Goal: Contribute content: Contribute content

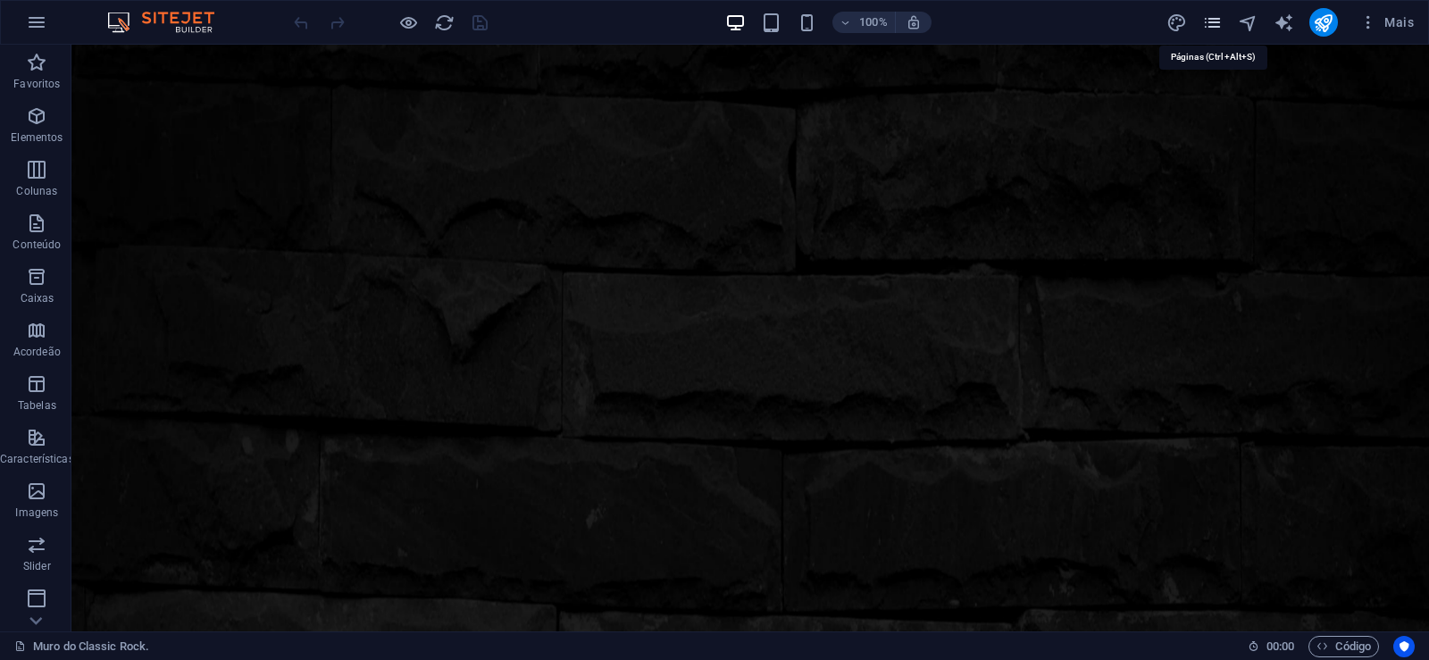
click at [1211, 22] on icon "pages" at bounding box center [1213, 23] width 21 height 21
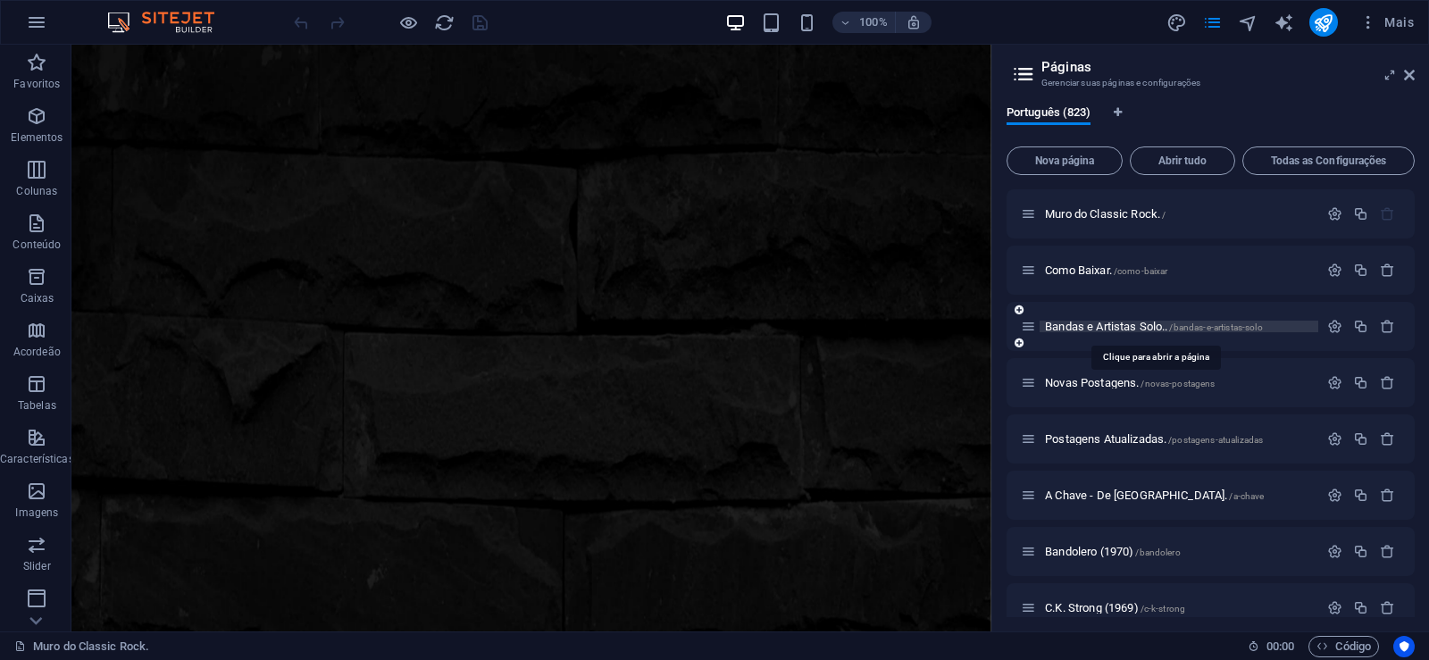
click at [1085, 323] on span "Bandas e Artistas Solo.. /bandas-e-artistas-solo" at bounding box center [1154, 326] width 218 height 13
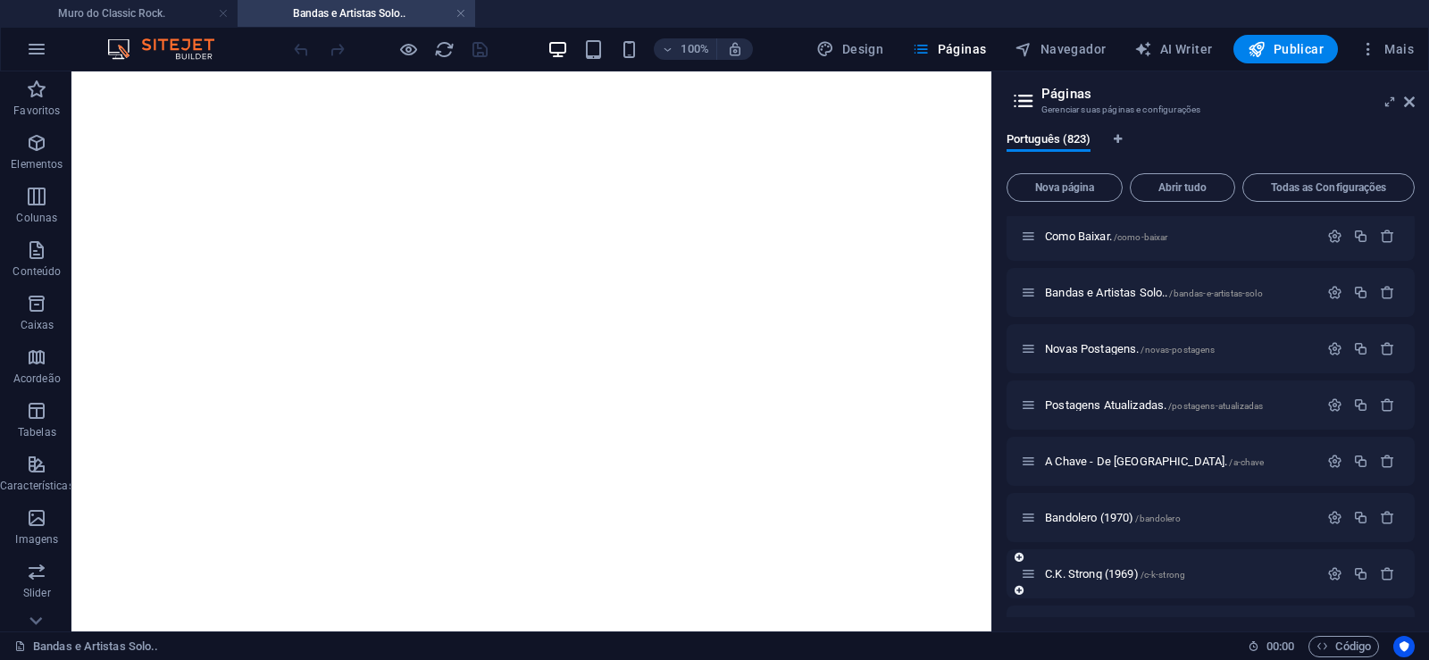
scroll to position [80, 0]
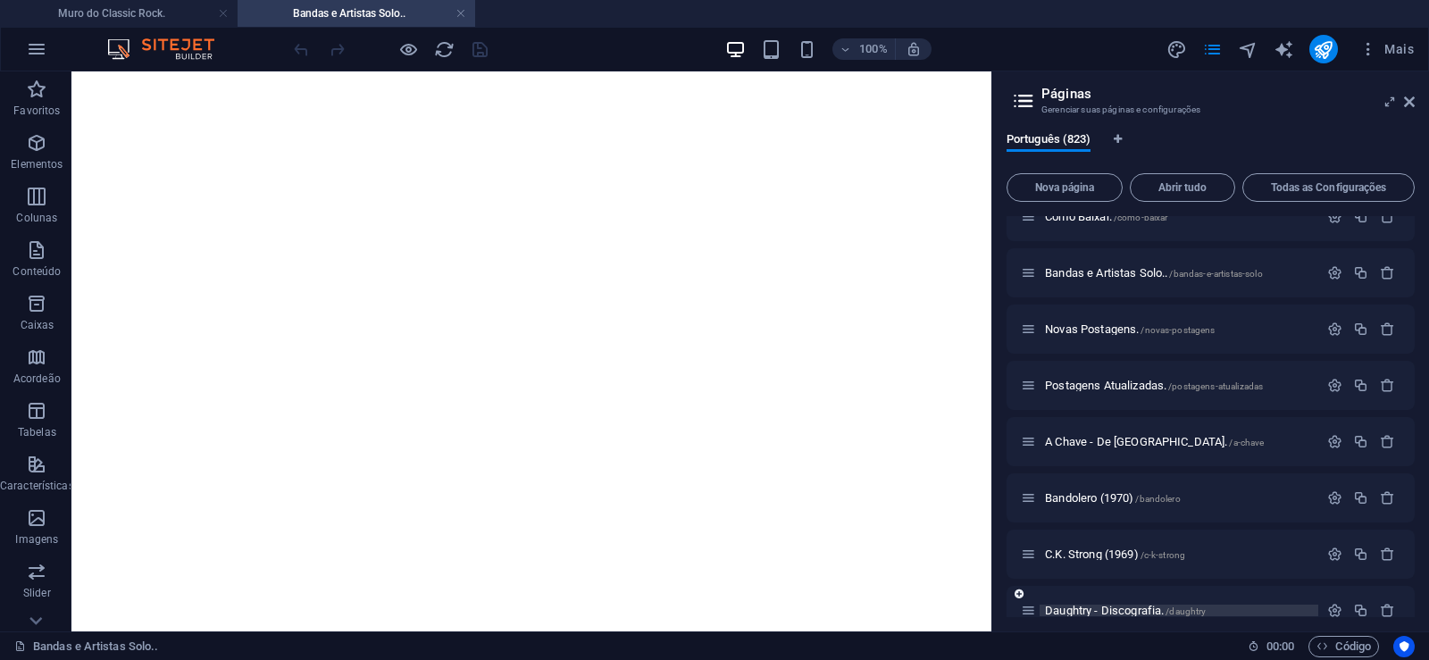
click at [1083, 611] on span "Daughtry - Discografia. /daughtry" at bounding box center [1125, 610] width 161 height 13
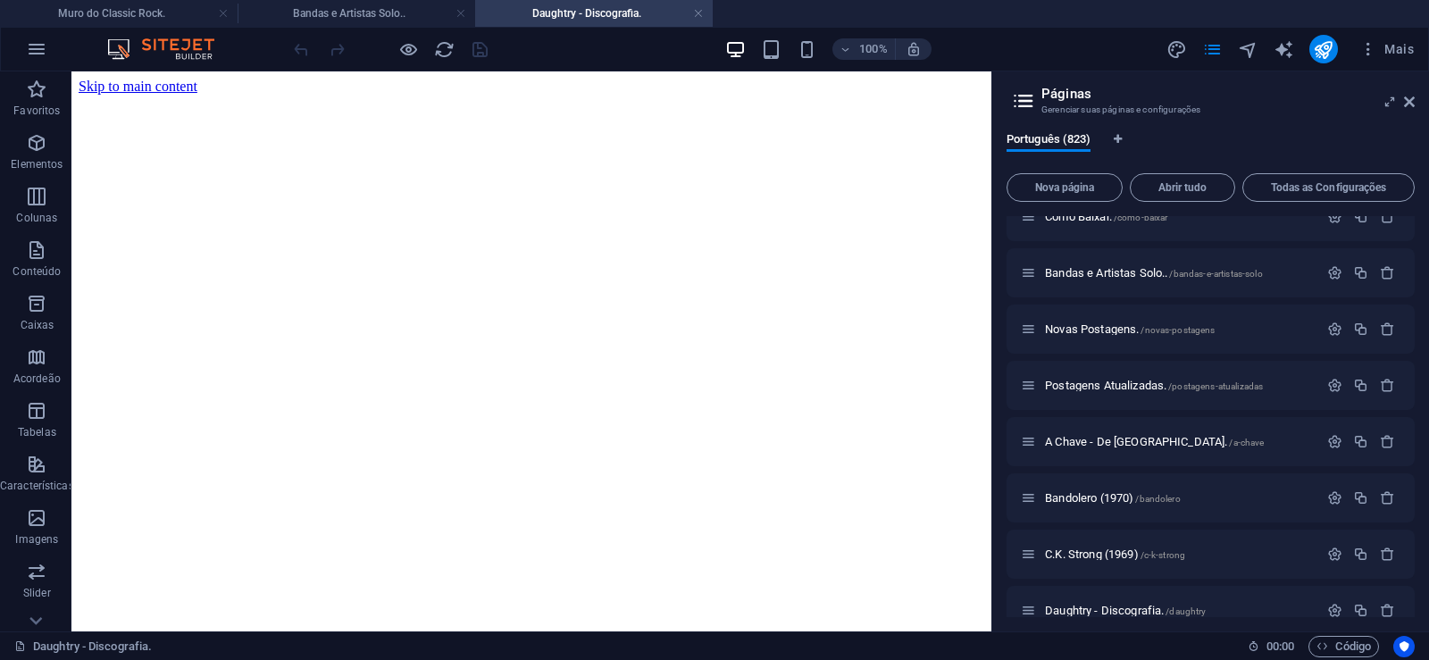
scroll to position [0, 0]
click at [1064, 184] on span "Nova página" at bounding box center [1065, 187] width 100 height 11
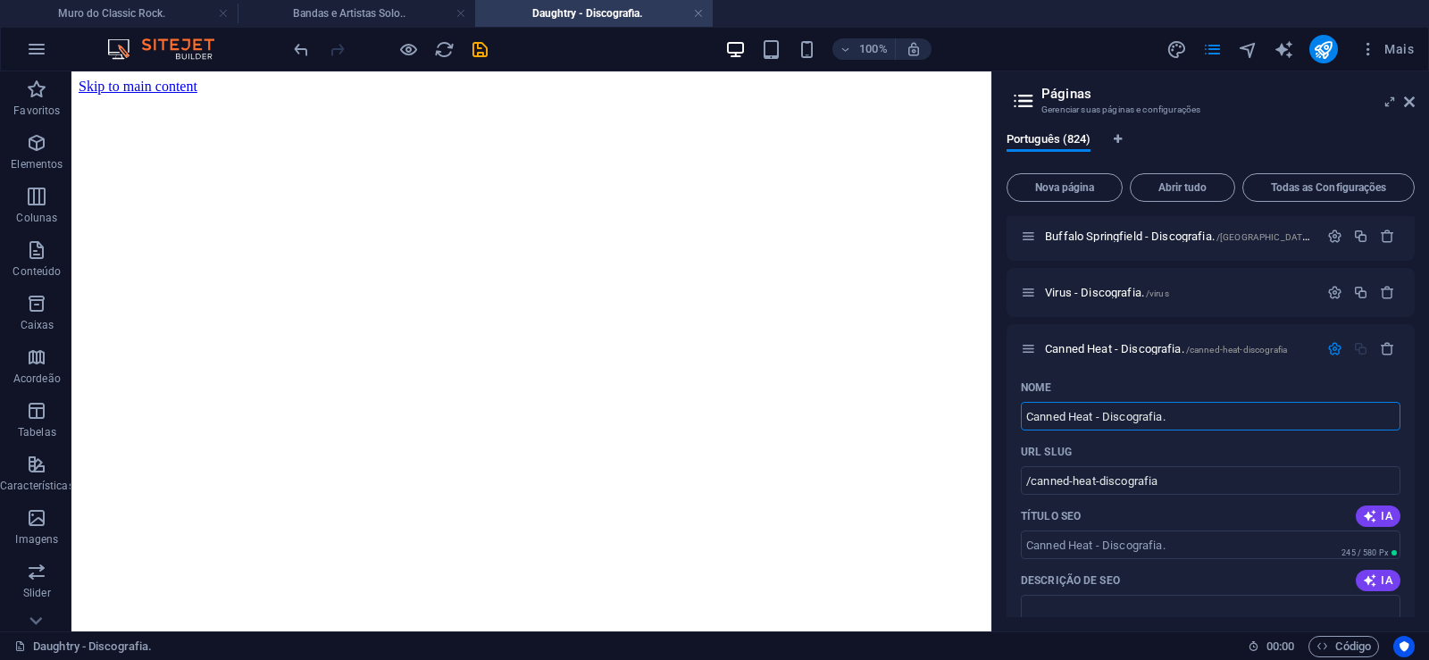
type input "Canned Heat - Discografia."
type input "/canned-heat-discografia"
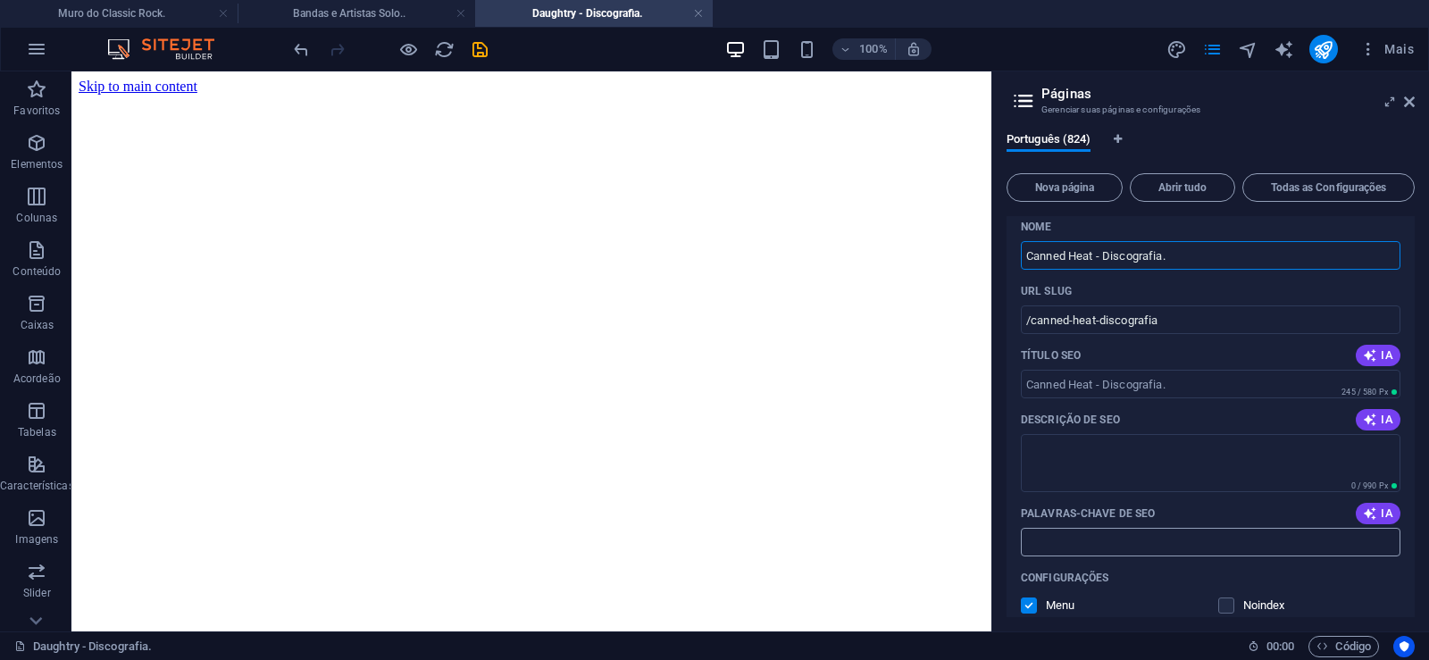
click at [1082, 546] on input "Palavras-chave de SEO" at bounding box center [1211, 542] width 380 height 29
paste input "Canned Heat - Discografia. Download."
click at [1065, 464] on textarea "Descrição de SEO" at bounding box center [1211, 463] width 380 height 58
type input "Canned Heat - Discografia. Download."
paste textarea "[PERSON_NAME] começou quando os amigos [PERSON_NAME] como vocalista, [PERSON_NA…"
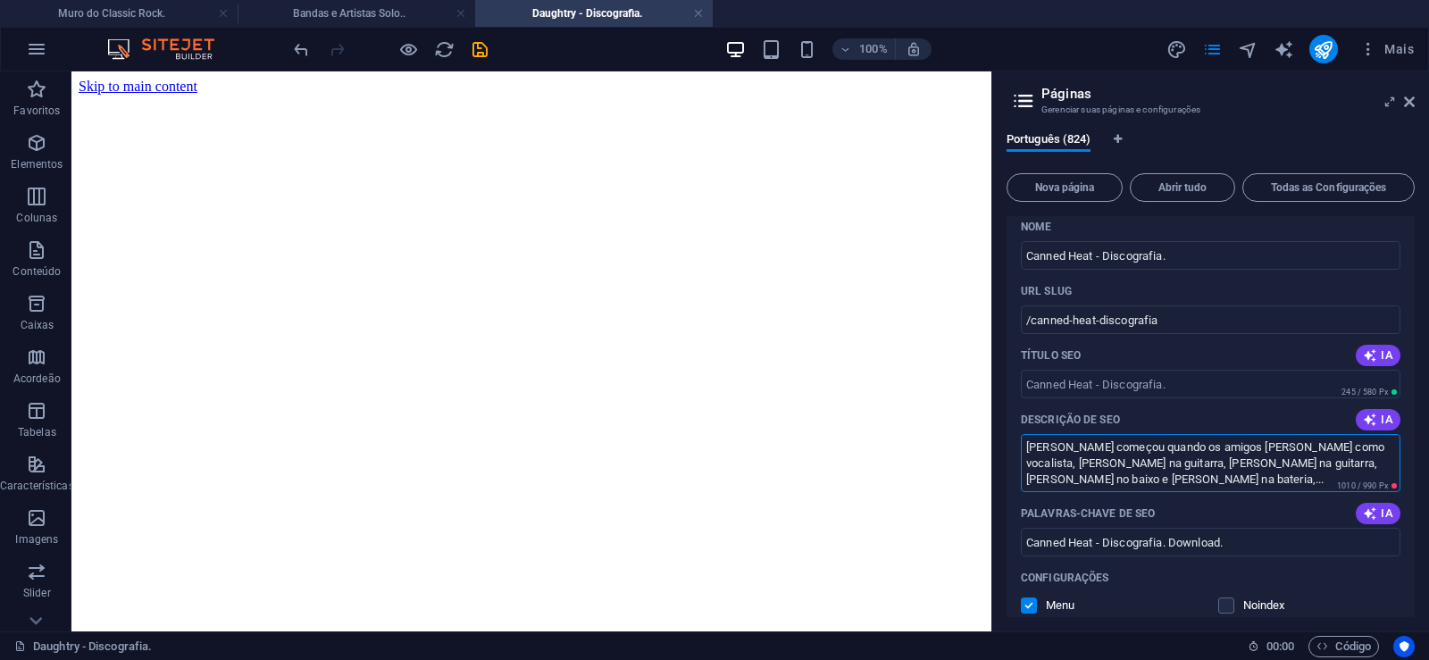
click at [1228, 465] on textarea "[PERSON_NAME] começou quando os amigos [PERSON_NAME] como vocalista, [PERSON_NA…" at bounding box center [1211, 463] width 380 height 58
click at [1228, 464] on textarea "[PERSON_NAME] começou quando os amigos [PERSON_NAME] como vocalista, [PERSON_NA…" at bounding box center [1211, 463] width 380 height 58
drag, startPoint x: 1227, startPoint y: 463, endPoint x: 1267, endPoint y: 488, distance: 47.4
click at [1267, 488] on textarea "[PERSON_NAME] começou quando os amigos [PERSON_NAME] como vocalista, [PERSON_NA…" at bounding box center [1211, 463] width 380 height 58
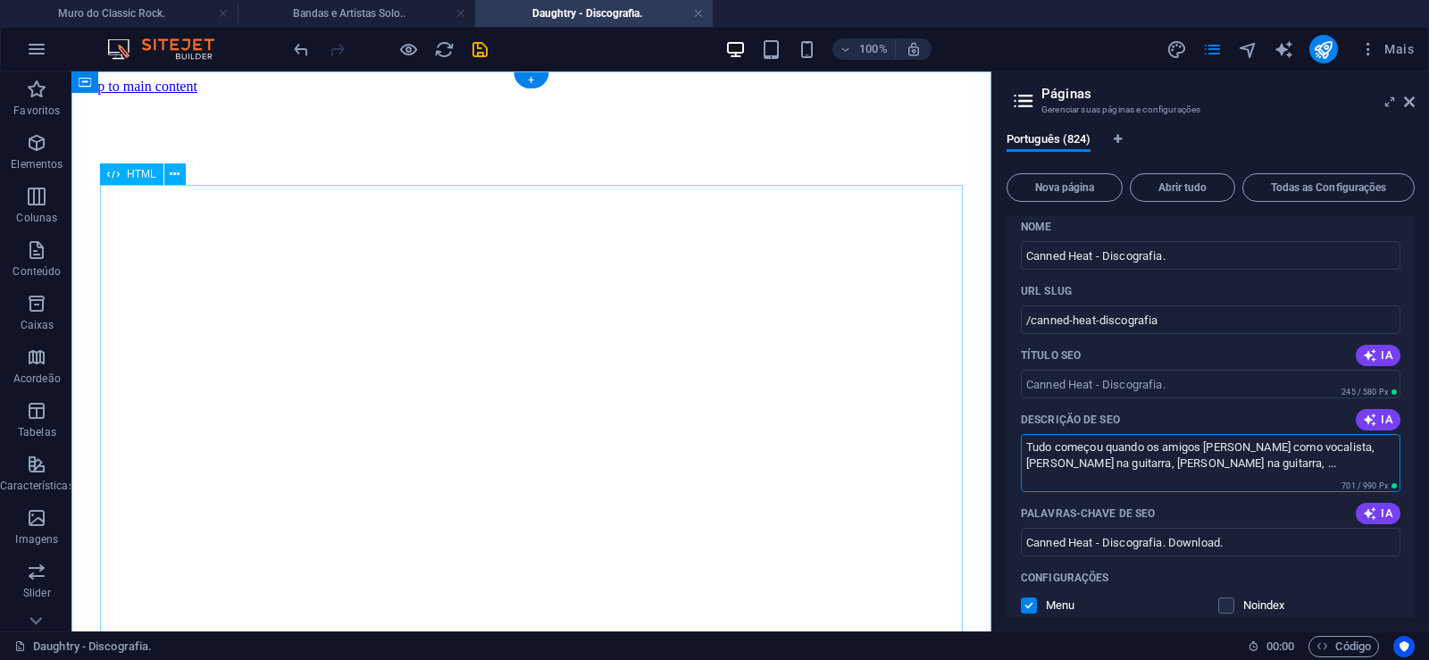
type textarea "Tudo começou quando os amigos [PERSON_NAME] como vocalista, [PERSON_NAME] na gu…"
drag, startPoint x: 1096, startPoint y: 321, endPoint x: 1032, endPoint y: 331, distance: 65.2
click at [1032, 331] on input "/canned-heat-discografia" at bounding box center [1211, 320] width 380 height 29
click at [1098, 321] on input "/canned-heat-discografia" at bounding box center [1211, 320] width 380 height 29
drag, startPoint x: 1098, startPoint y: 319, endPoint x: 1188, endPoint y: 327, distance: 90.6
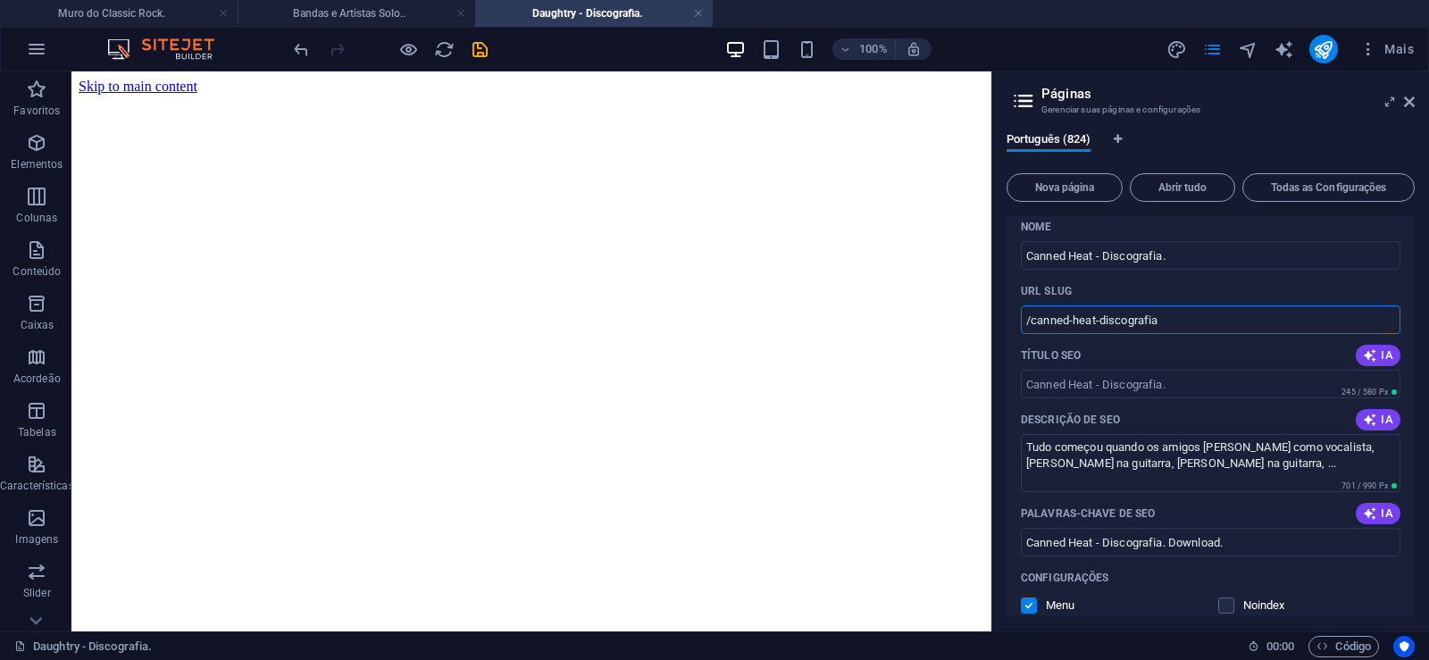
click at [1188, 327] on input "/canned-heat-discografia" at bounding box center [1211, 320] width 380 height 29
type input "/canned-heat"
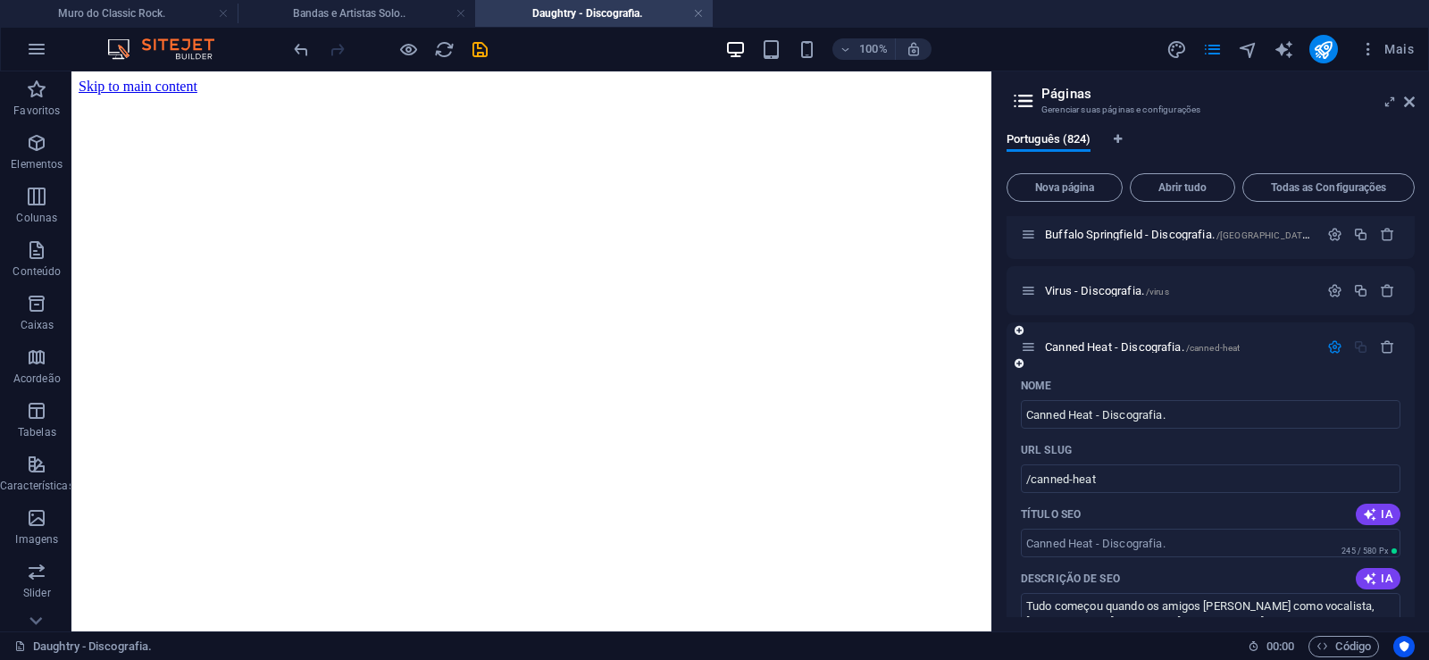
scroll to position [46215, 0]
click at [1094, 348] on span "Canned Heat - Discografia. /canned-heat" at bounding box center [1142, 348] width 195 height 13
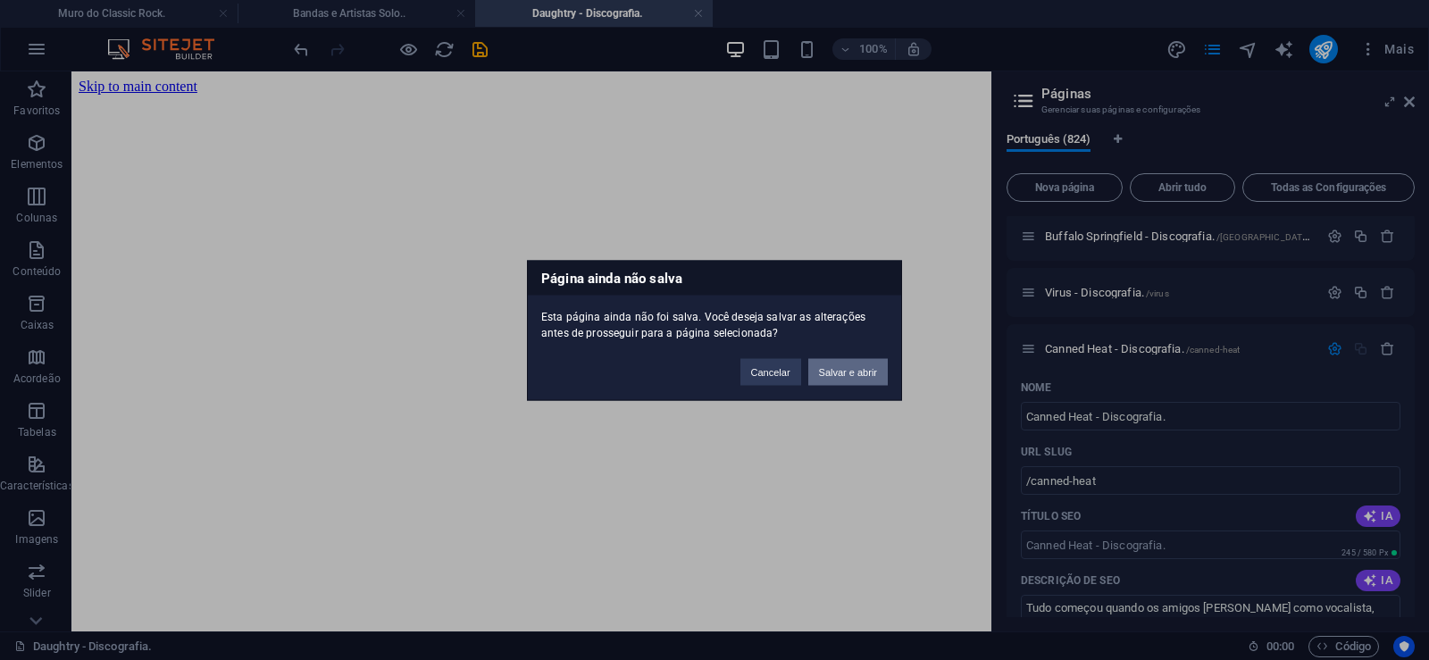
click at [859, 376] on button "Salvar e abrir" at bounding box center [849, 371] width 80 height 27
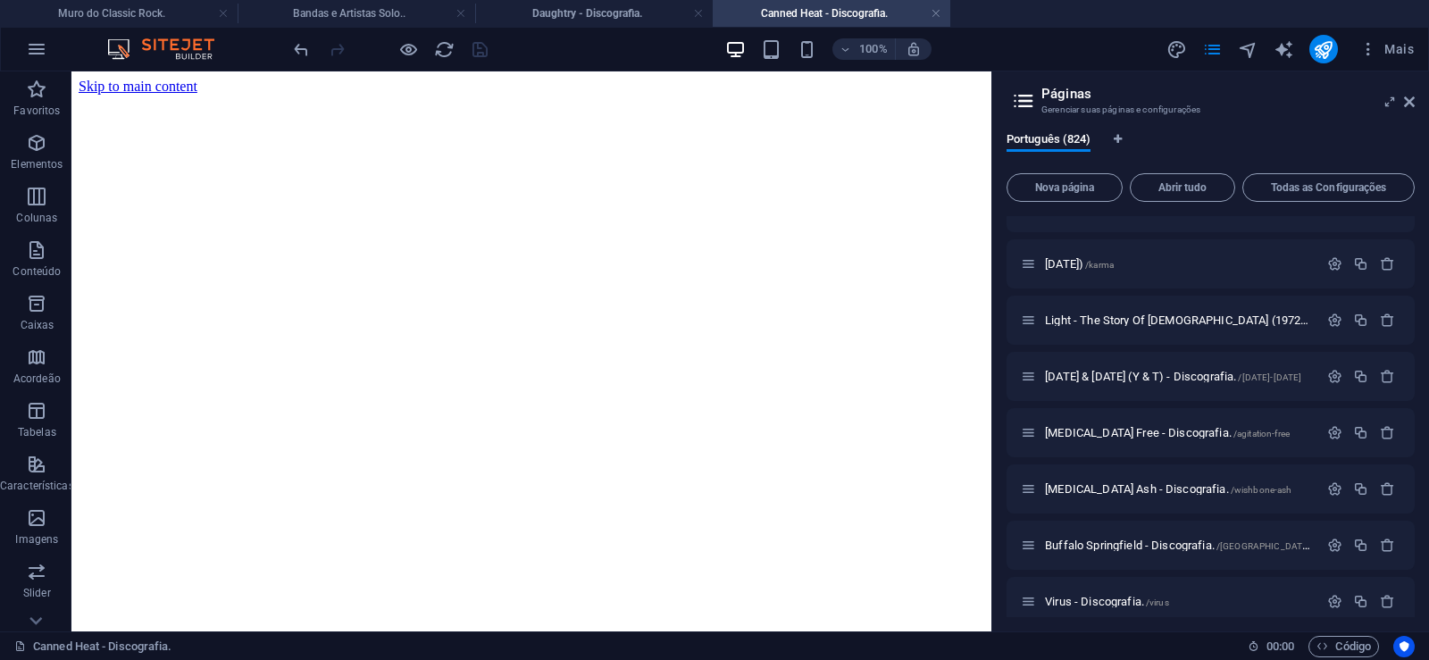
scroll to position [0, 0]
click at [1411, 105] on icon at bounding box center [1409, 102] width 11 height 14
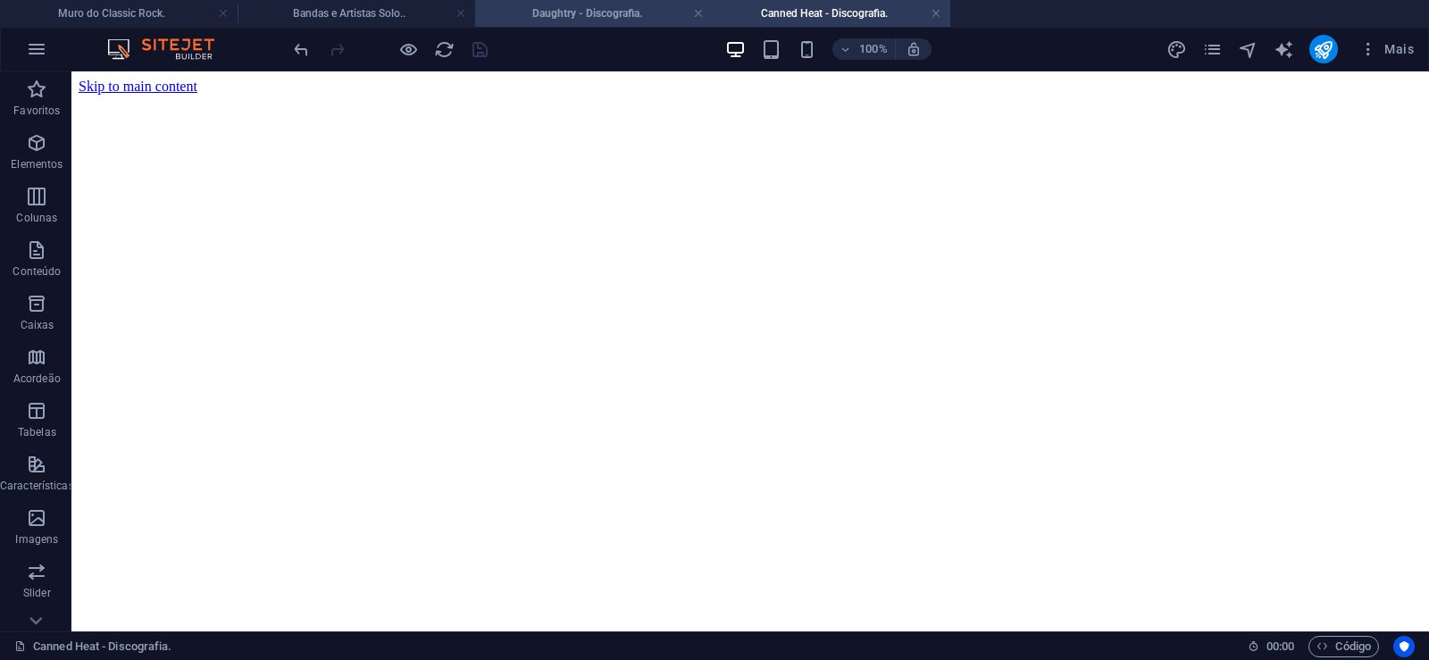
click at [557, 12] on h4 "Daughtry - Discografia." at bounding box center [594, 14] width 238 height 20
click figure
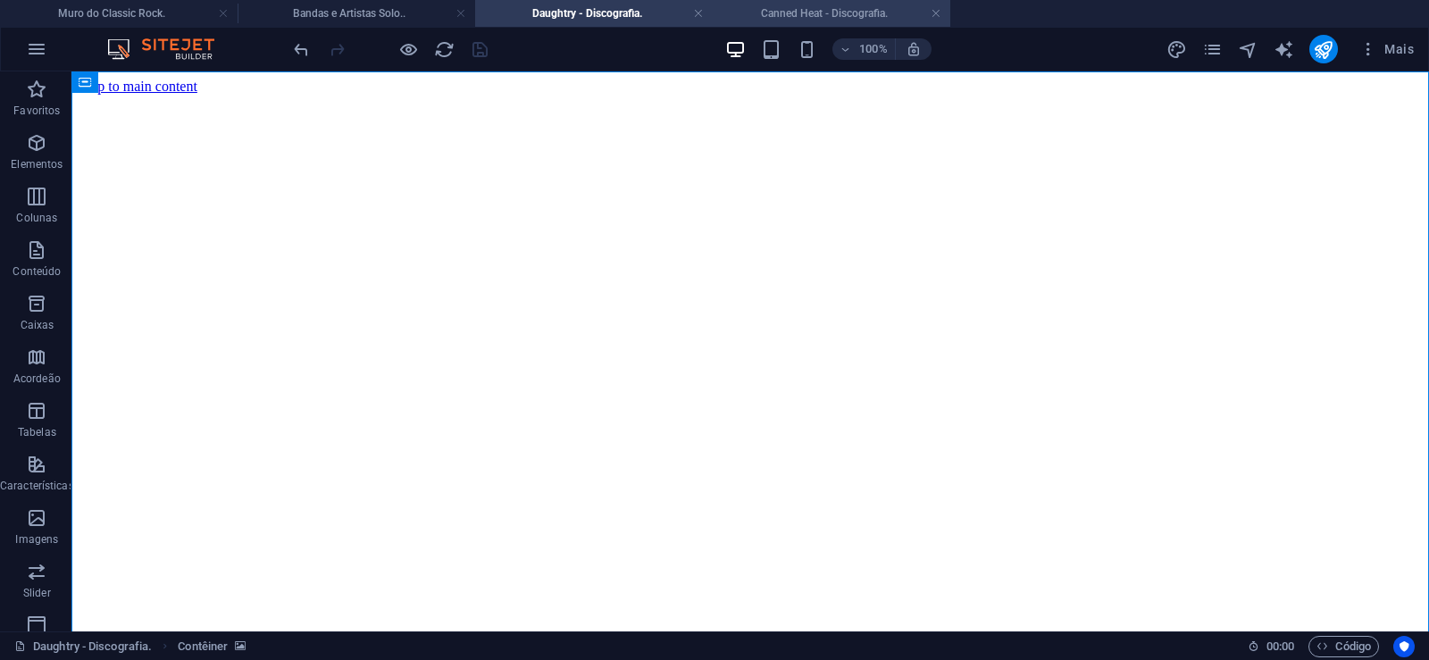
click at [785, 10] on h4 "Canned Heat - Discografia." at bounding box center [832, 14] width 238 height 20
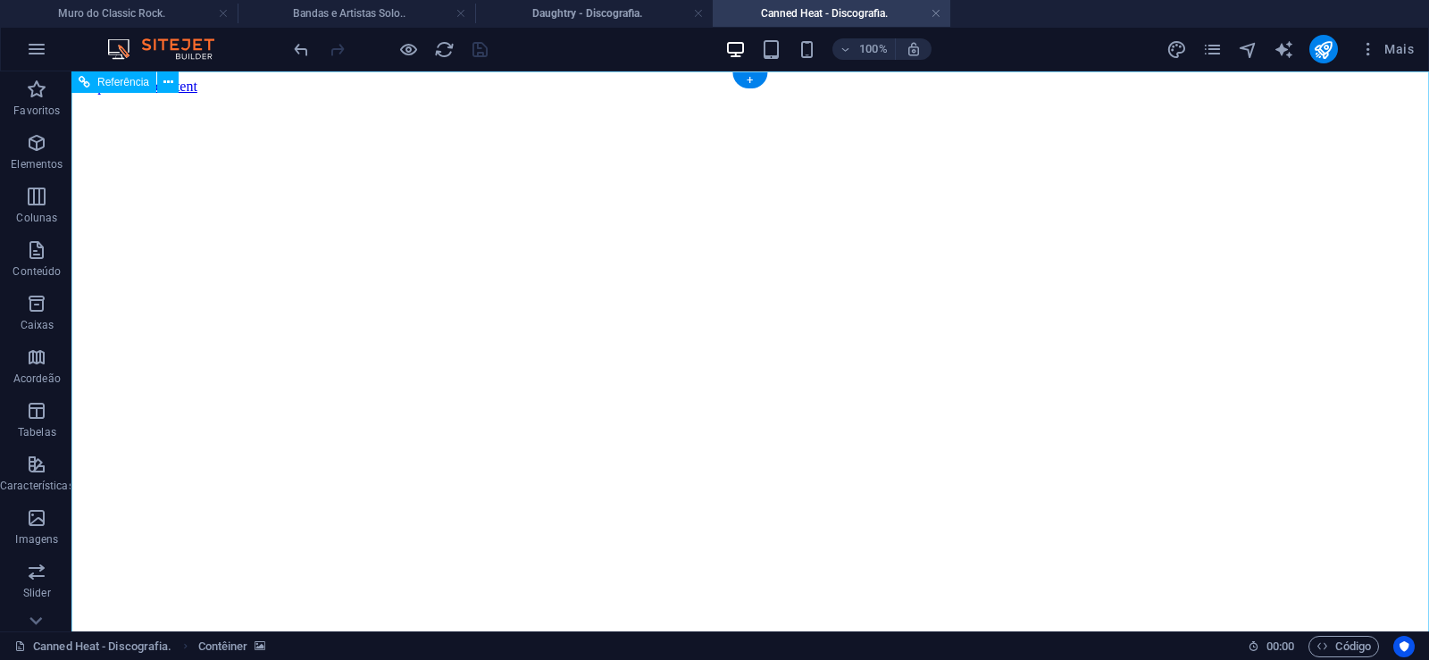
click at [130, 95] on figure at bounding box center [751, 95] width 1344 height 0
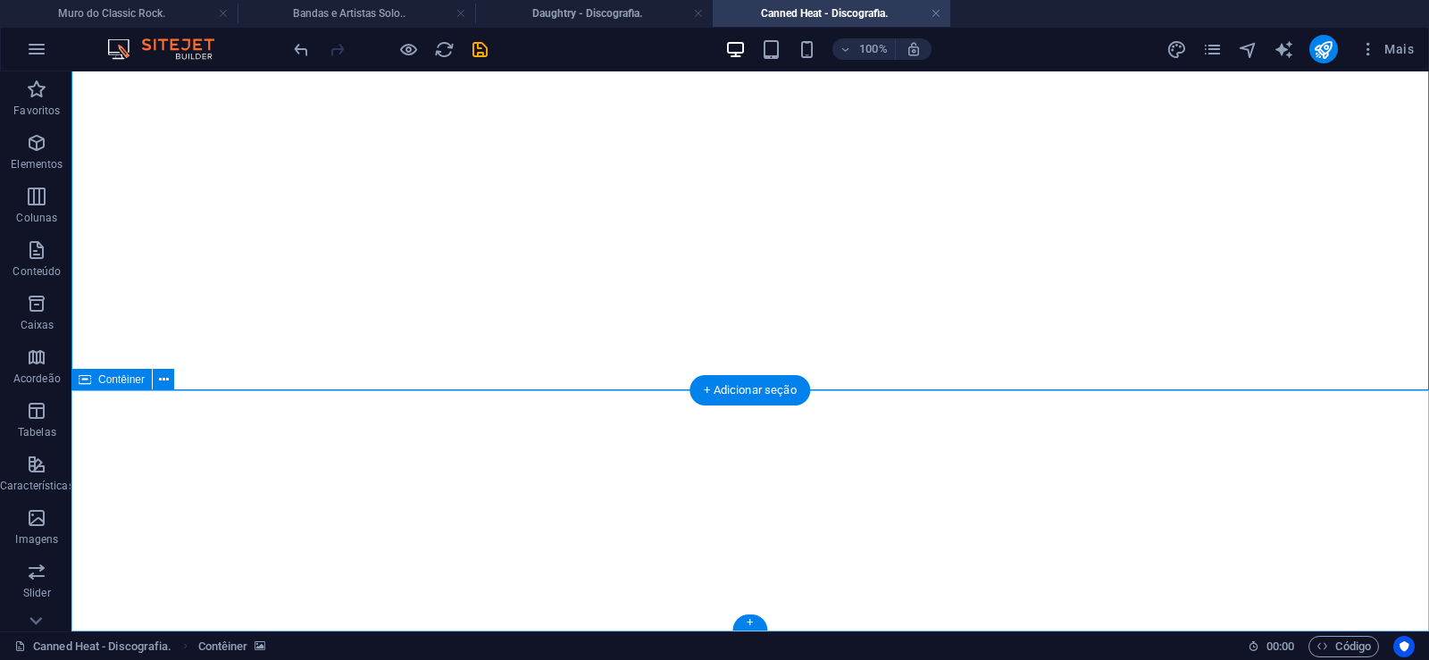
click div "Solte o conteúdo aqui ou Adicionar elementos Colar área de transferência"
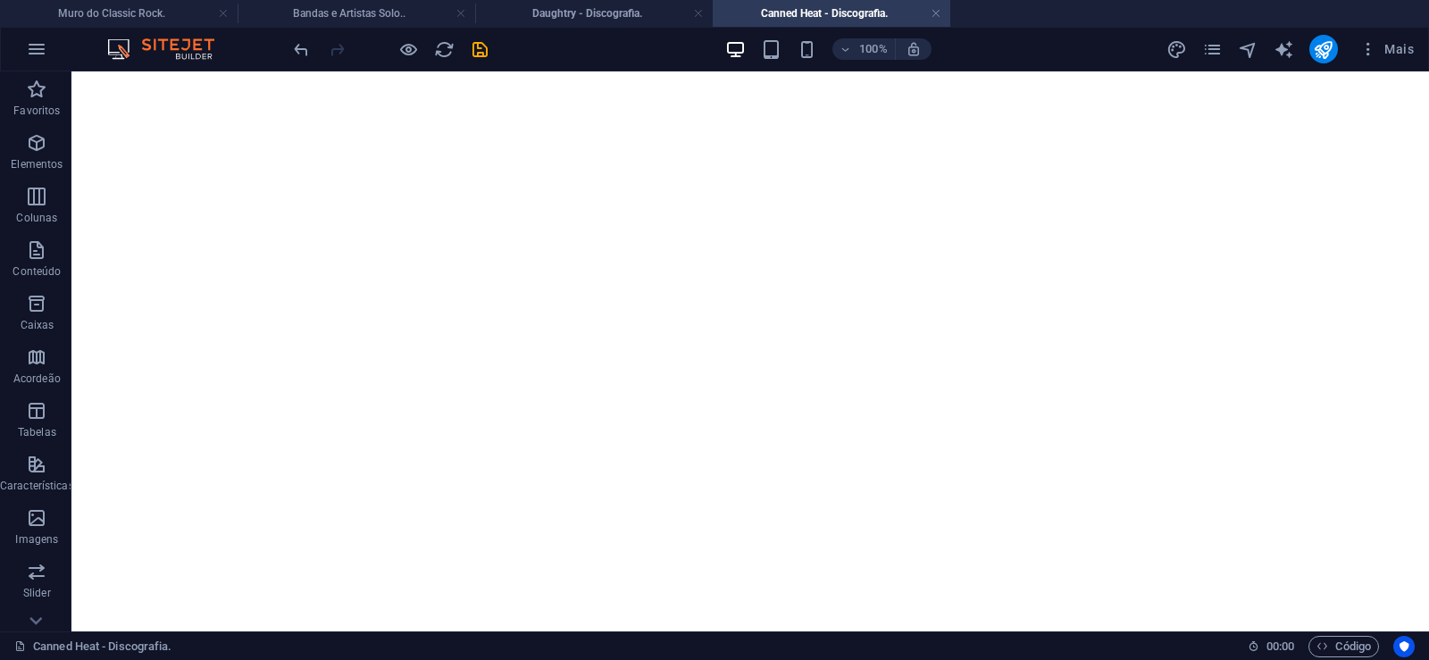
scroll to position [0, 0]
click figure
click div "Daughtry - Discografia."
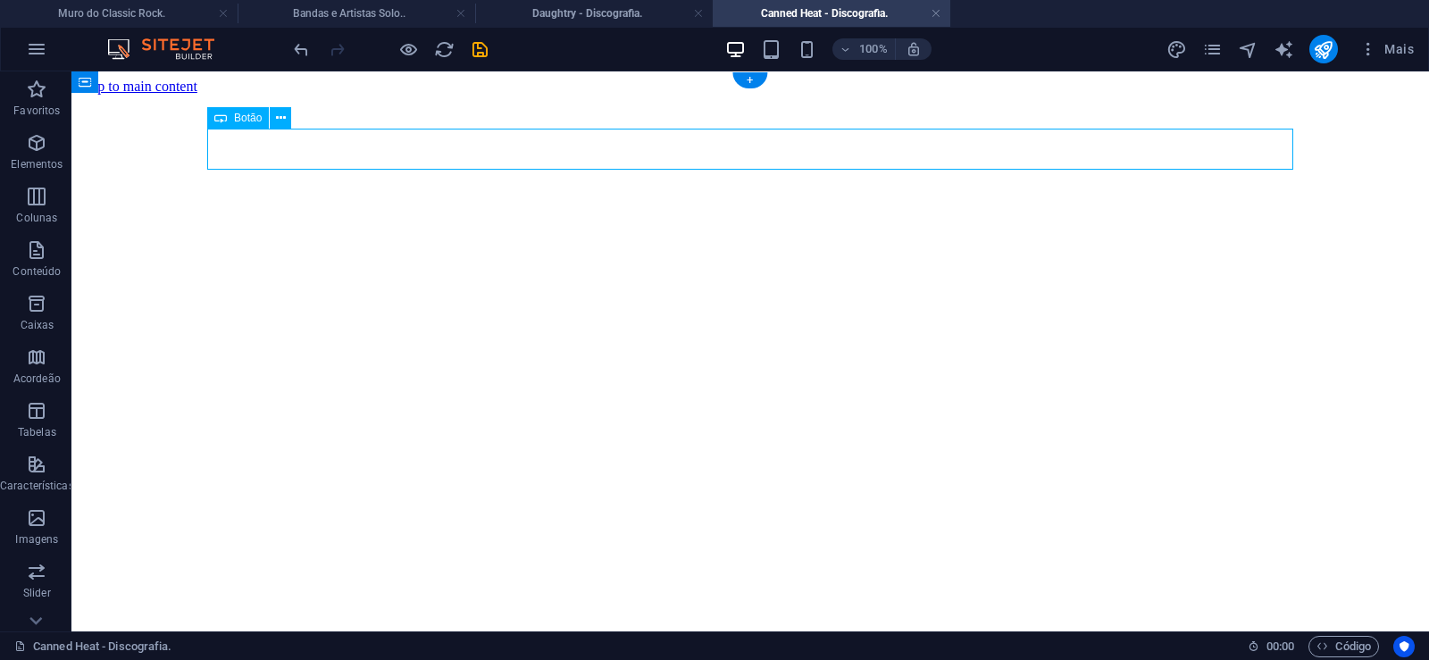
click div "Daughtry - Discografia."
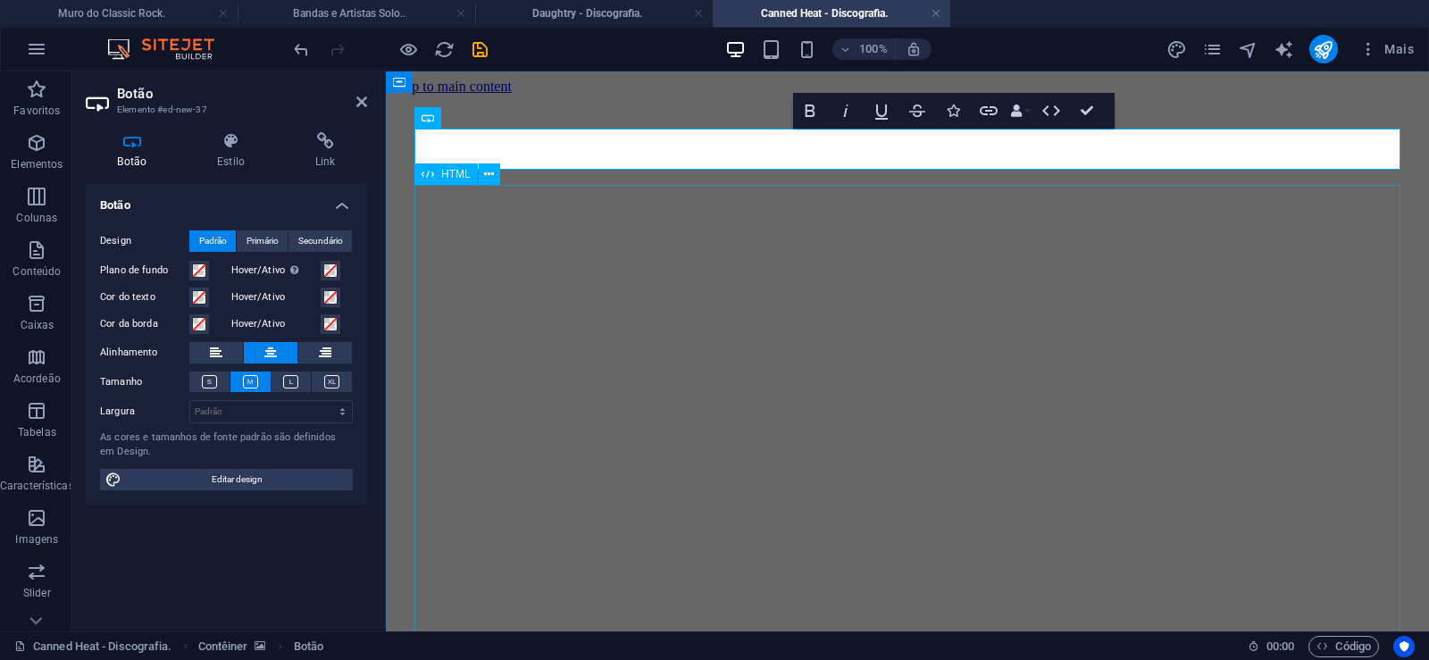
scroll to position [0, 13]
click div "Daughtry é uma banda norte-americana de rock liderada pelo ex-participante do p…"
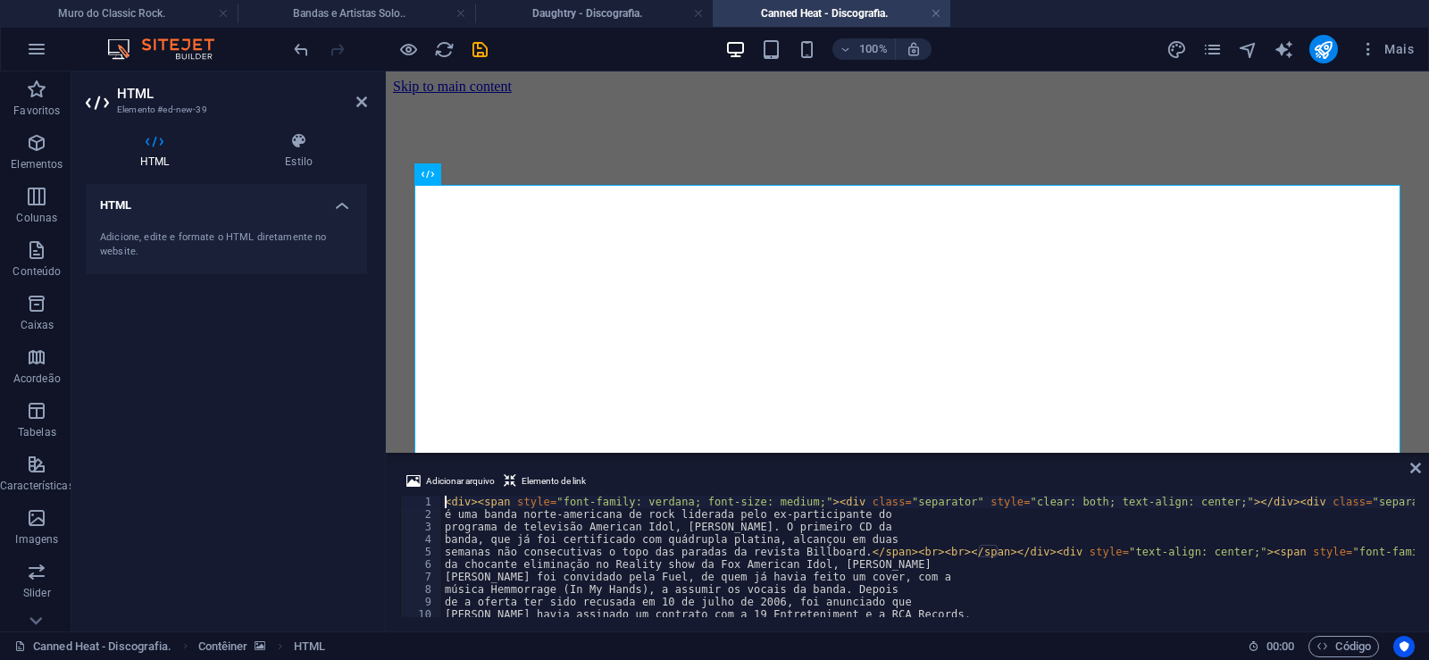
type textarea "música Hemmorrage (In My Hands), a assumir os vocais da banda. Depois"
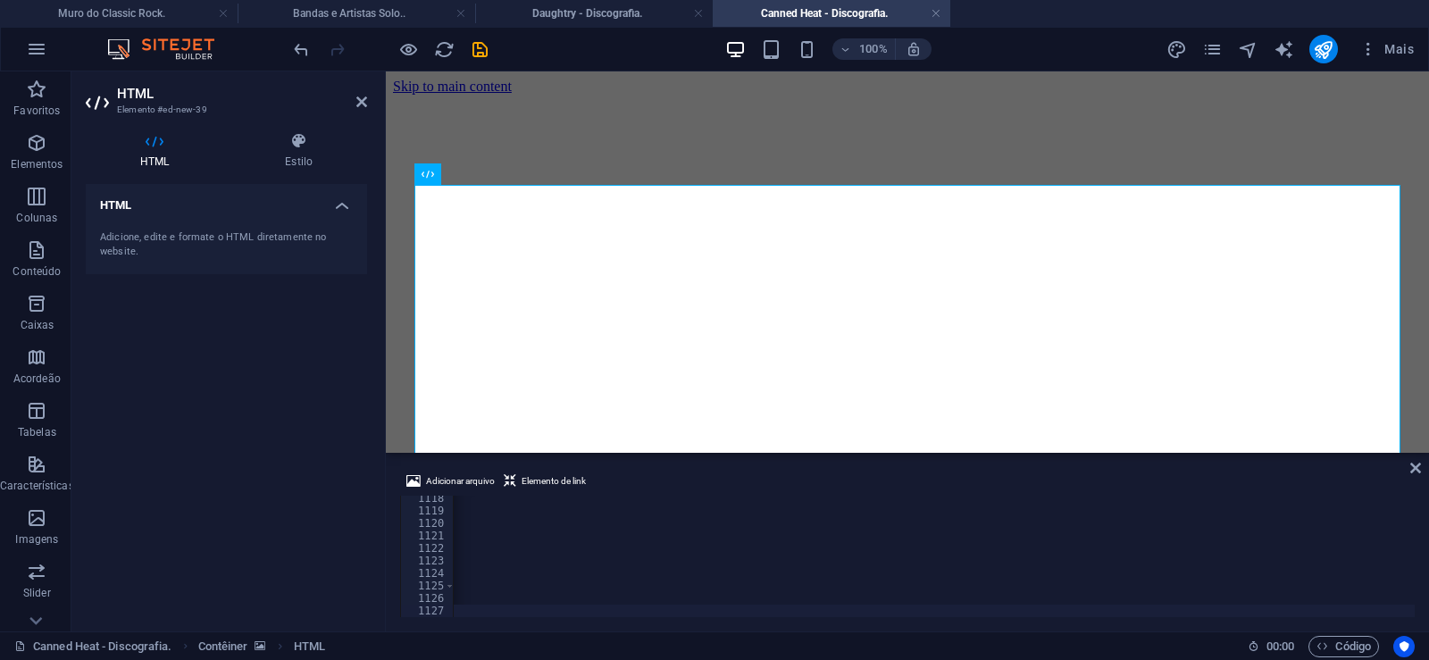
scroll to position [0, 59381]
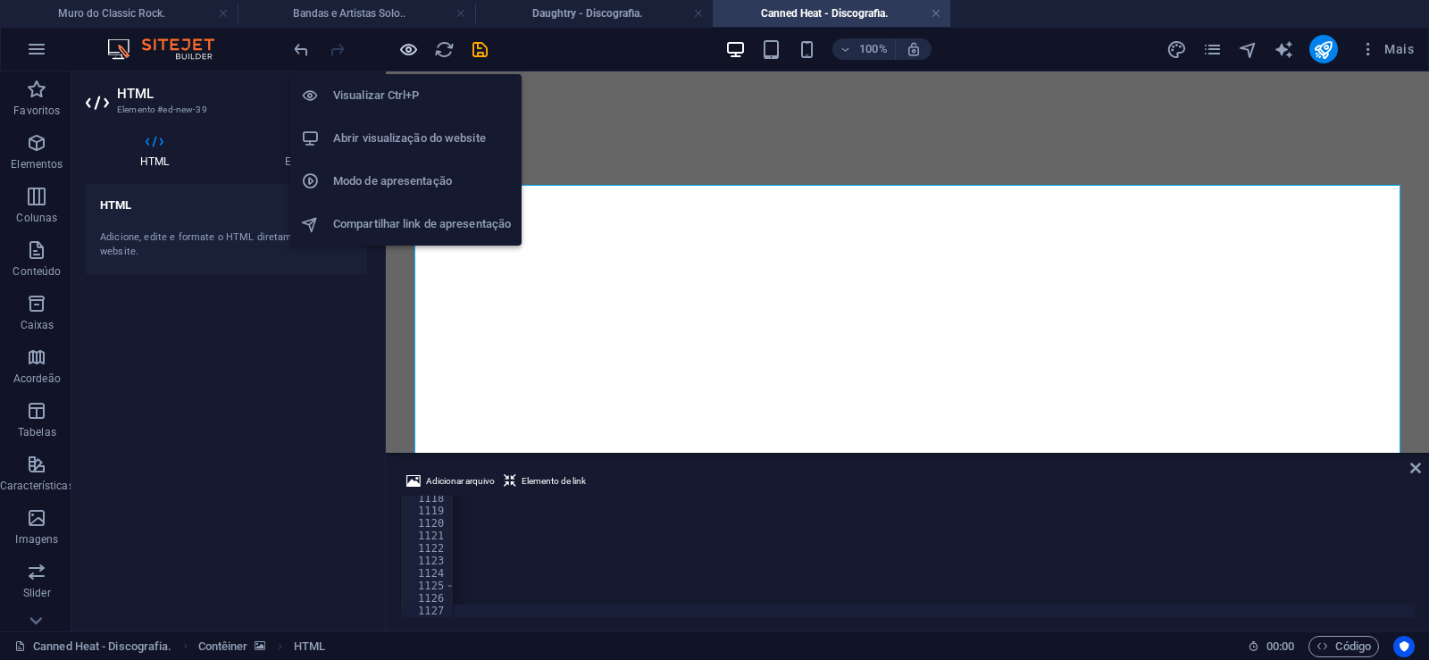
click at [406, 43] on icon "button" at bounding box center [408, 49] width 21 height 21
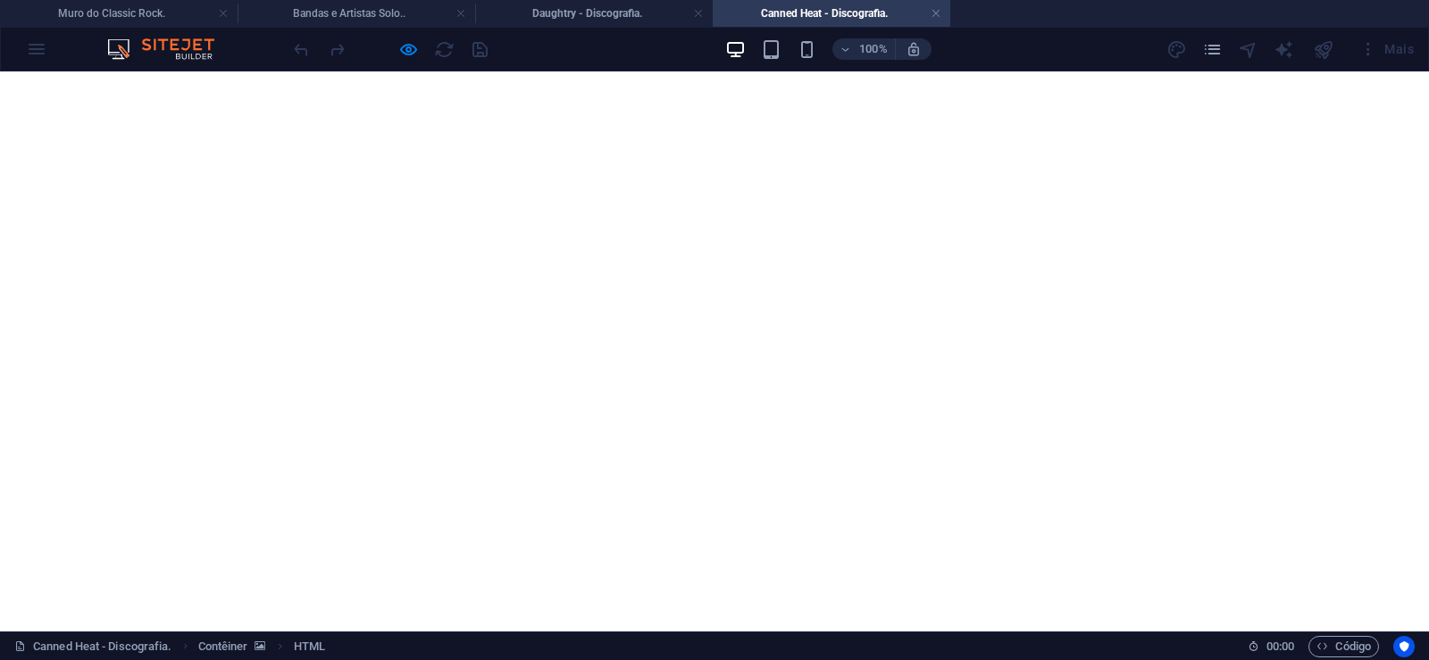
scroll to position [4101, 0]
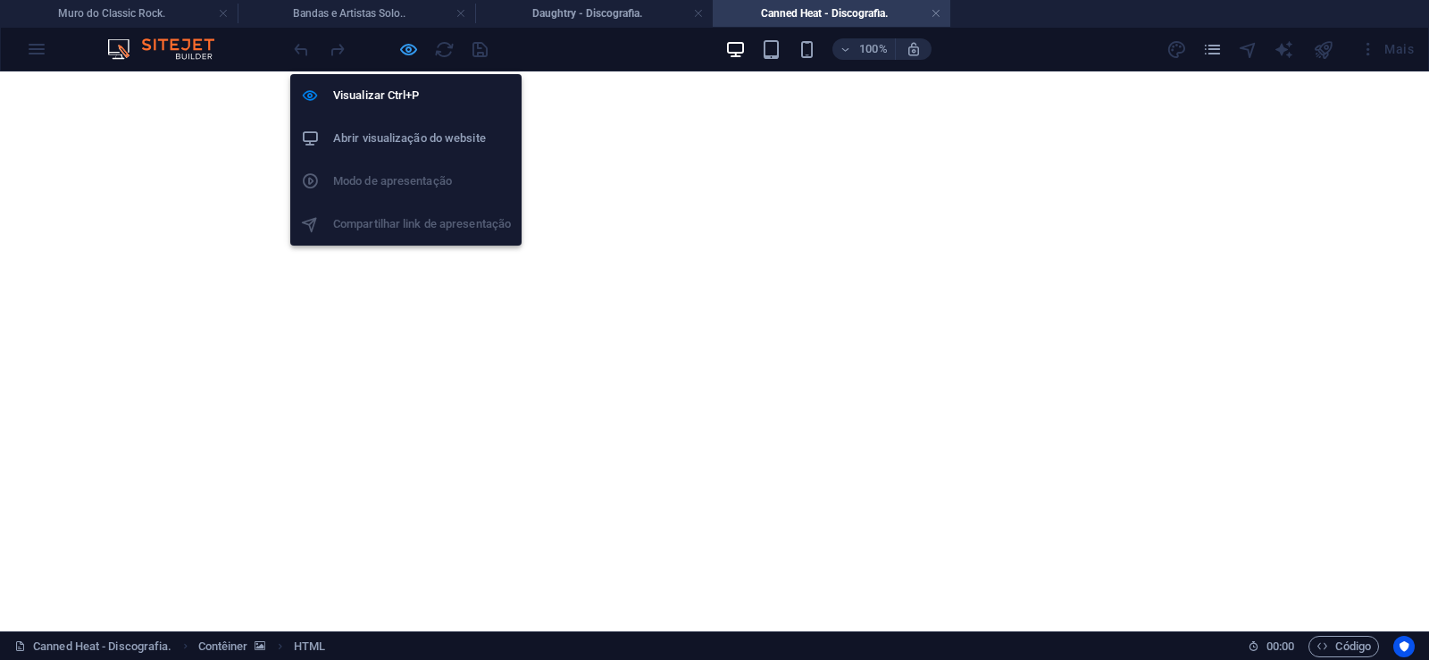
click at [402, 47] on icon "button" at bounding box center [408, 49] width 21 height 21
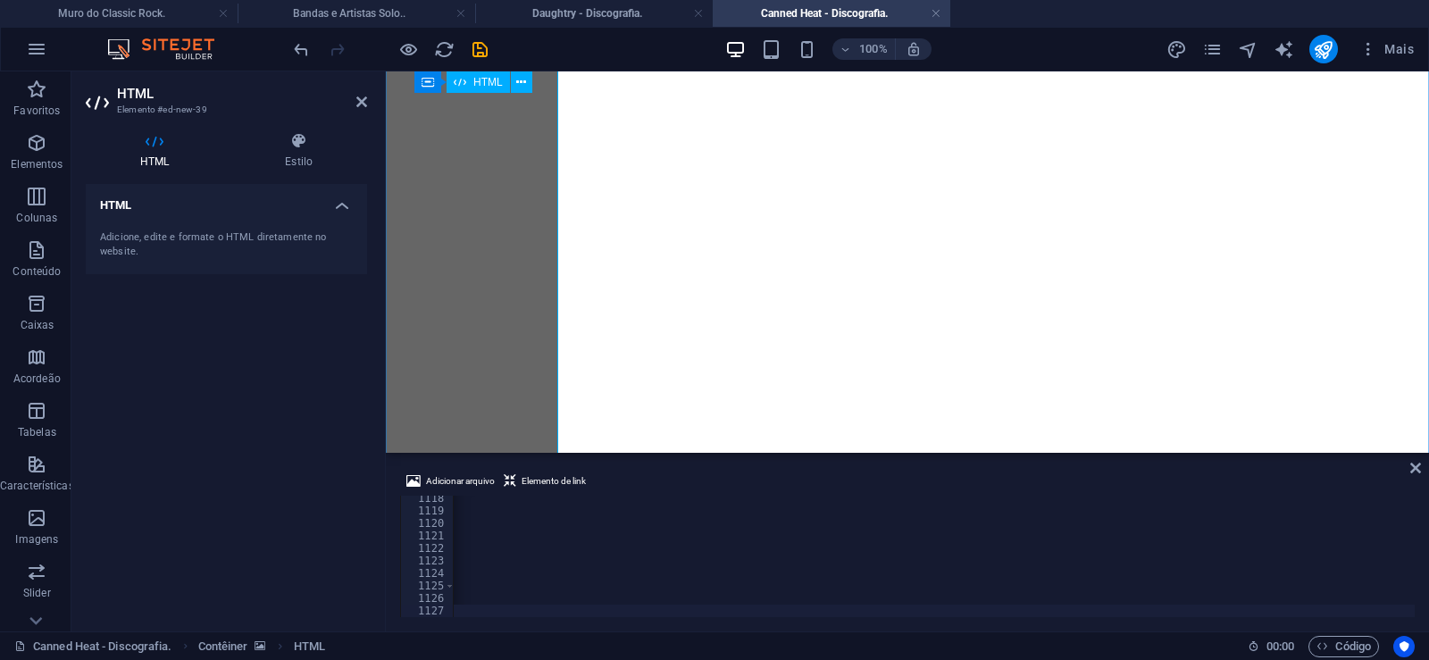
scroll to position [13975, 0]
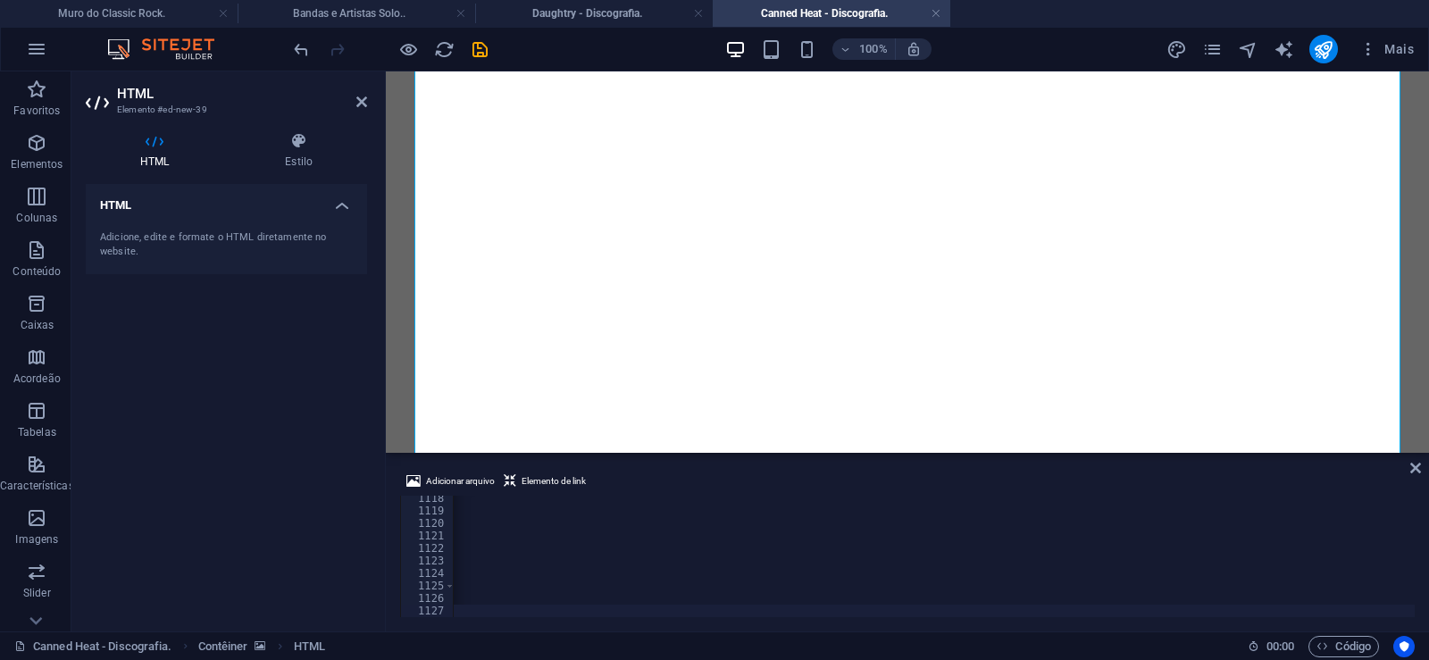
type textarea "<div style="text-align: center;">"
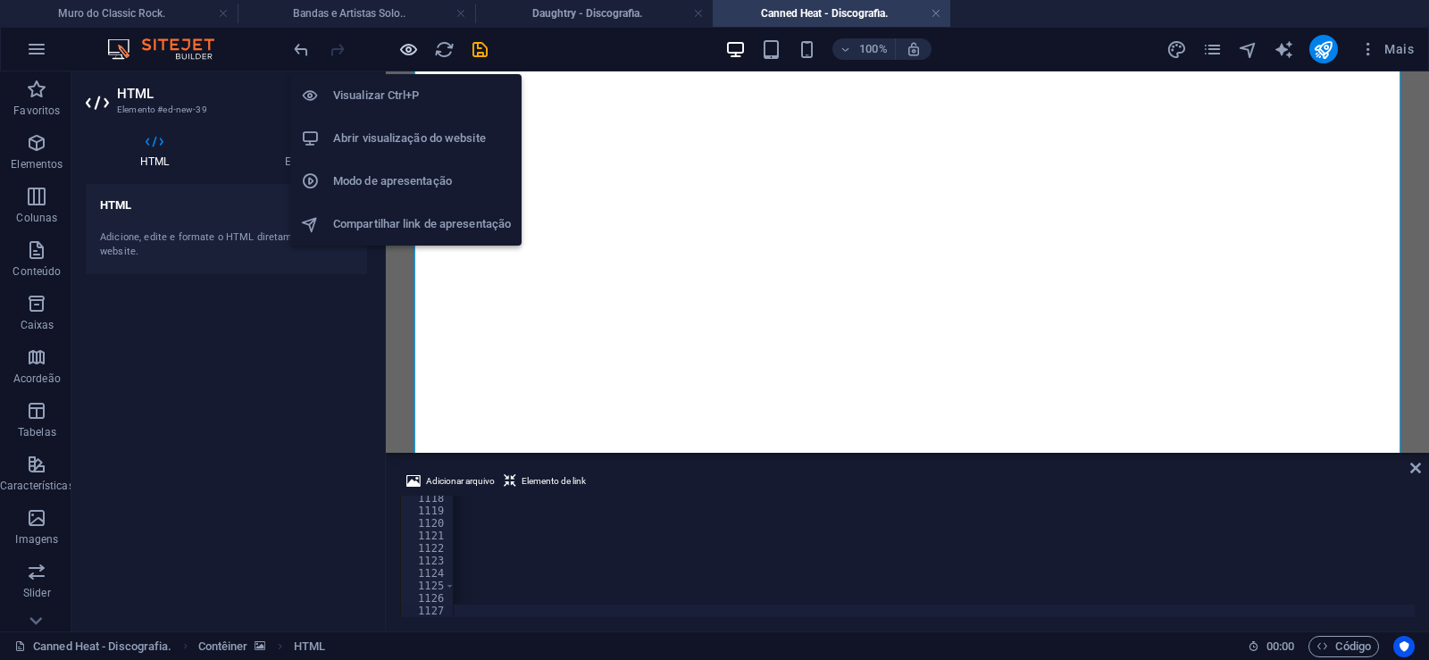
click at [409, 47] on icon "button" at bounding box center [408, 49] width 21 height 21
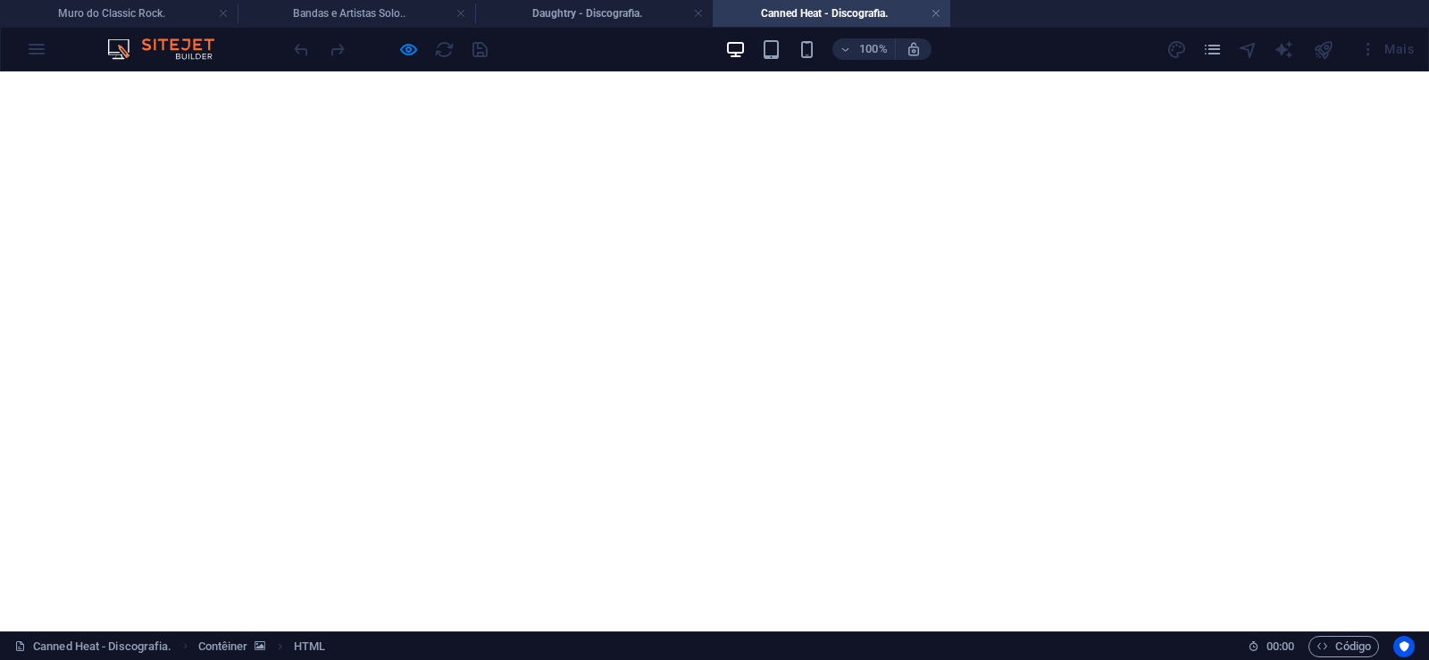
scroll to position [34259, 0]
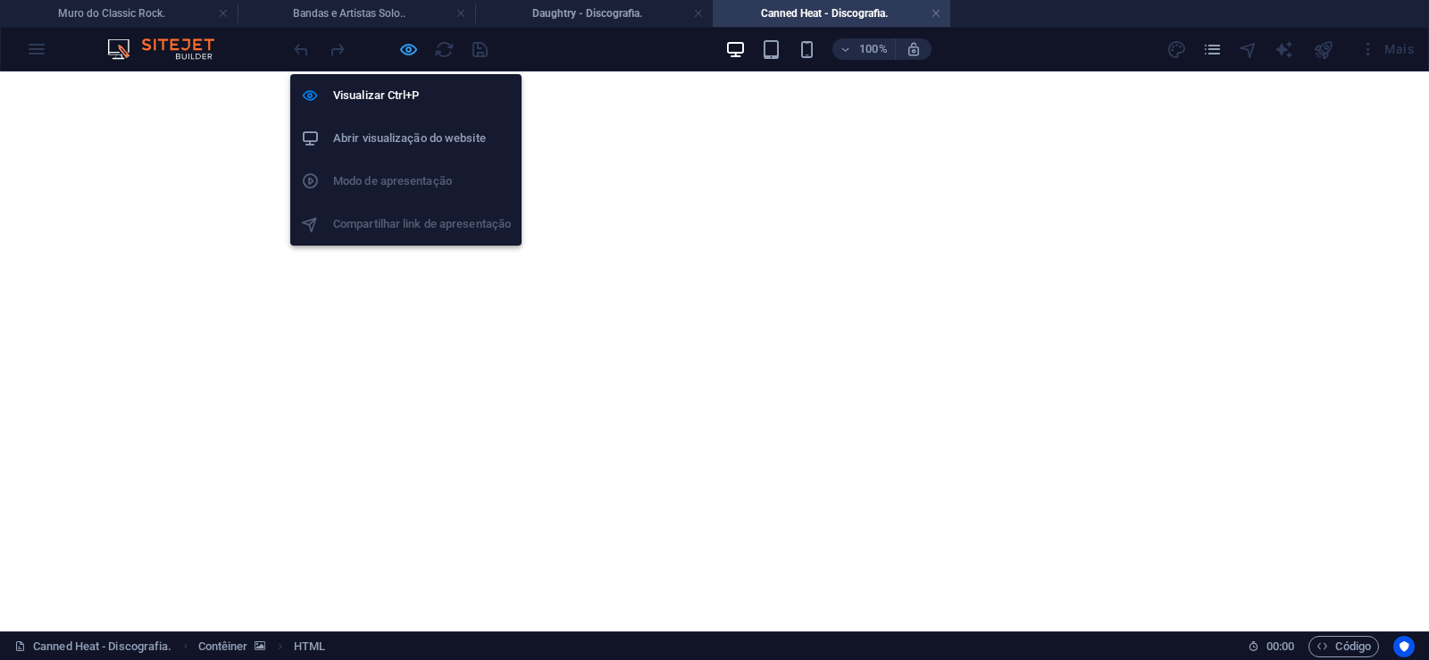
click at [411, 51] on icon "button" at bounding box center [408, 49] width 21 height 21
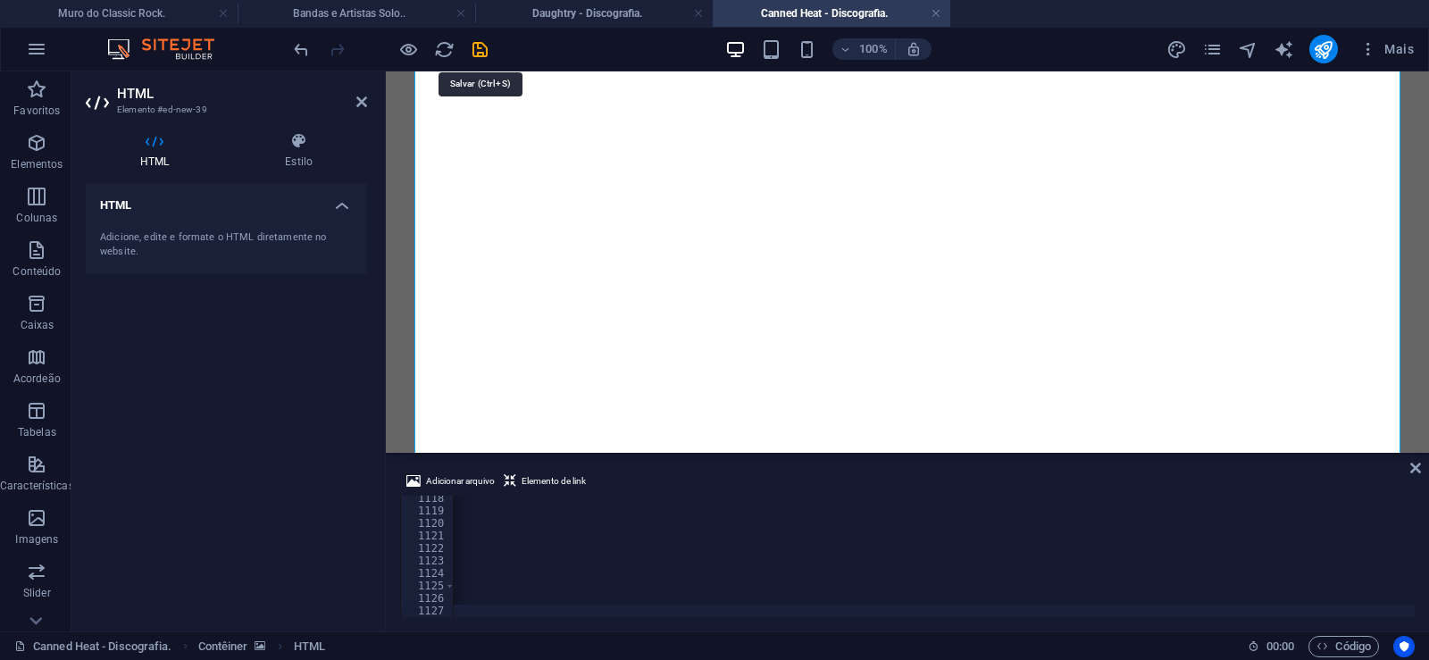
scroll to position [0, 59322]
click at [474, 47] on icon "save" at bounding box center [480, 49] width 21 height 21
click at [938, 11] on link at bounding box center [936, 13] width 11 height 17
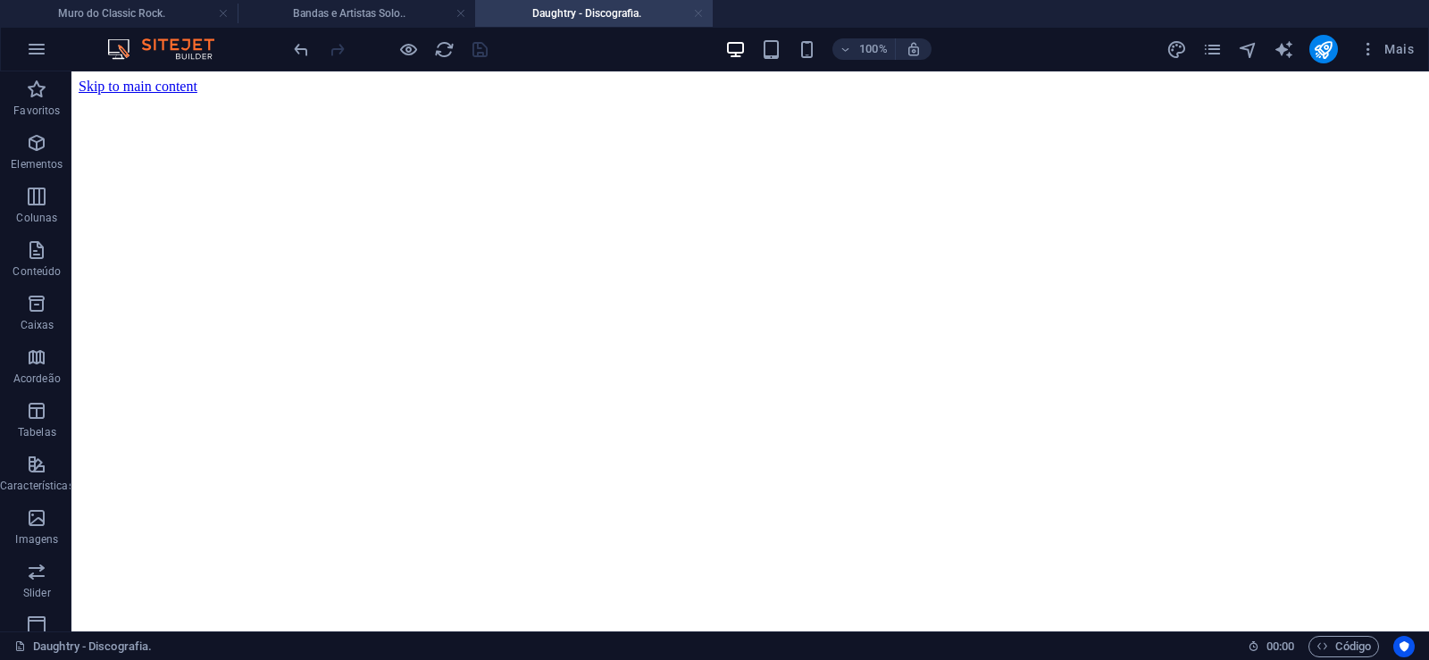
drag, startPoint x: 699, startPoint y: 12, endPoint x: 233, endPoint y: 548, distance: 709.9
click at [699, 12] on link at bounding box center [698, 13] width 11 height 17
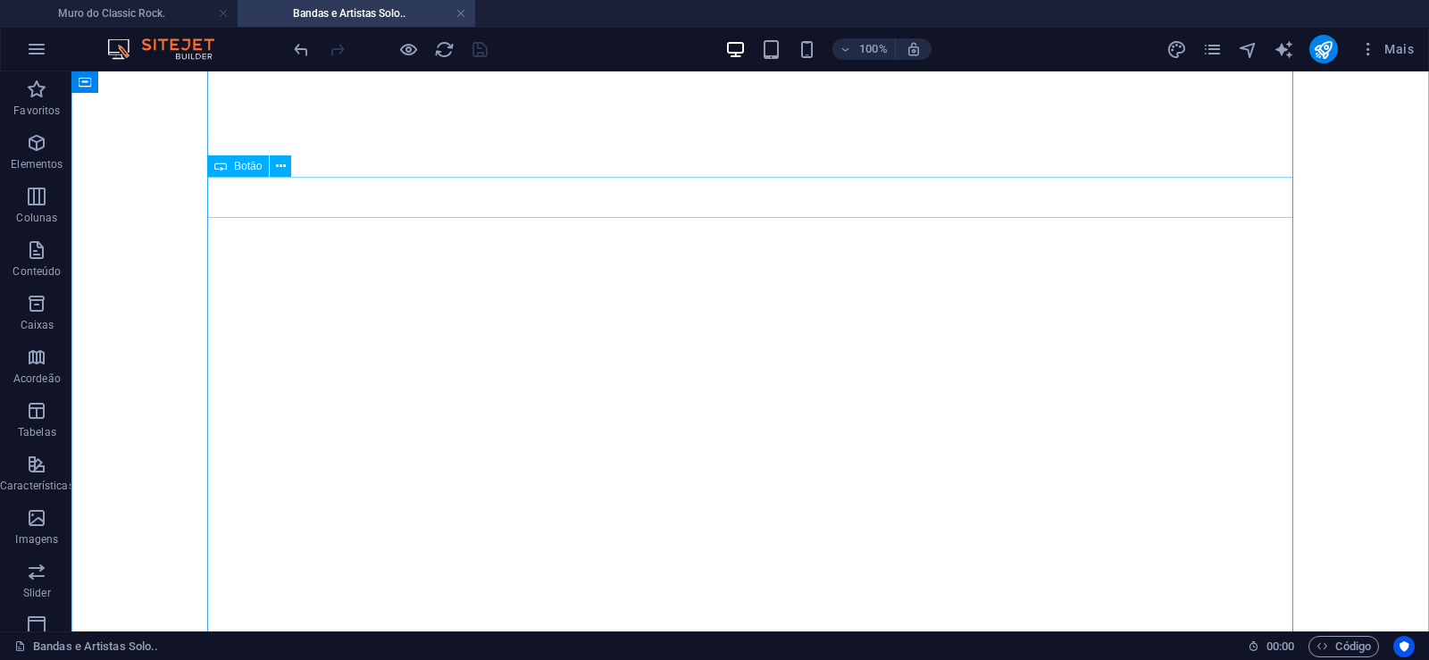
scroll to position [7853, 0]
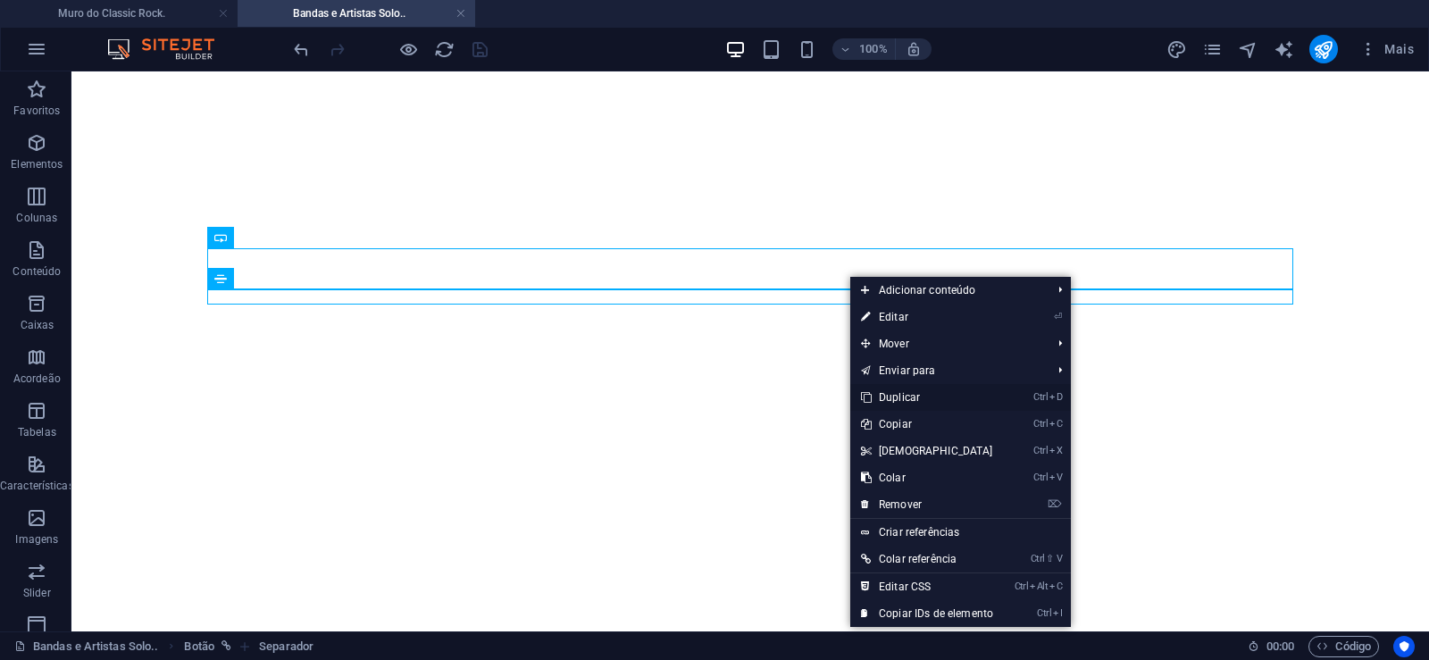
click at [909, 394] on link "Ctrl D Duplicar" at bounding box center [928, 397] width 154 height 27
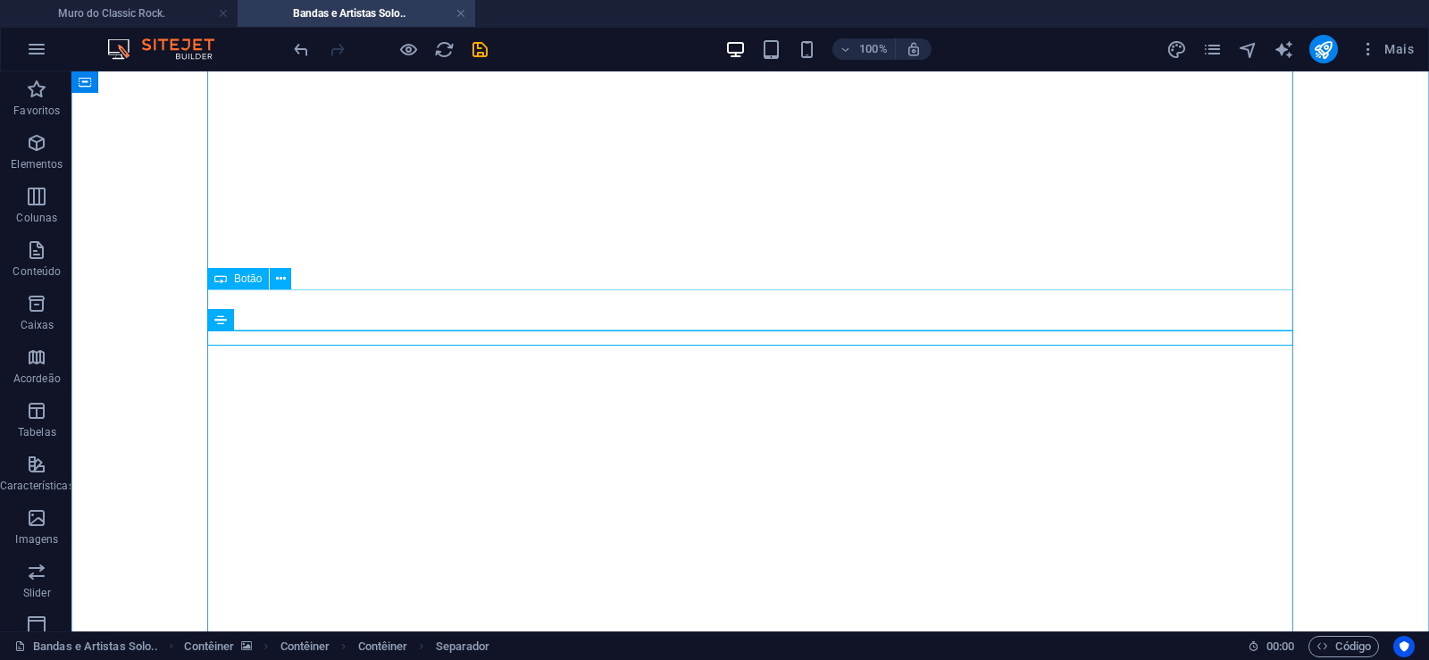
drag, startPoint x: 842, startPoint y: 331, endPoint x: 839, endPoint y: 315, distance: 16.3
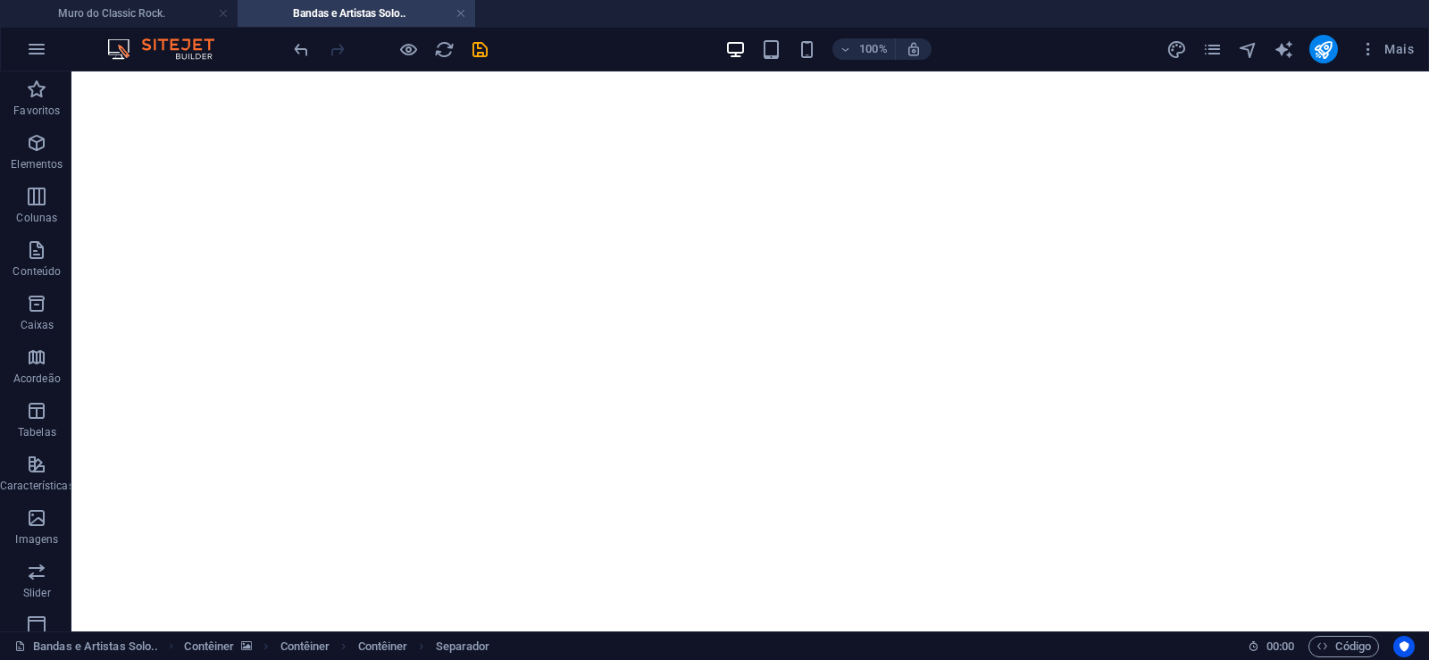
drag, startPoint x: 841, startPoint y: 333, endPoint x: 841, endPoint y: 306, distance: 26.8
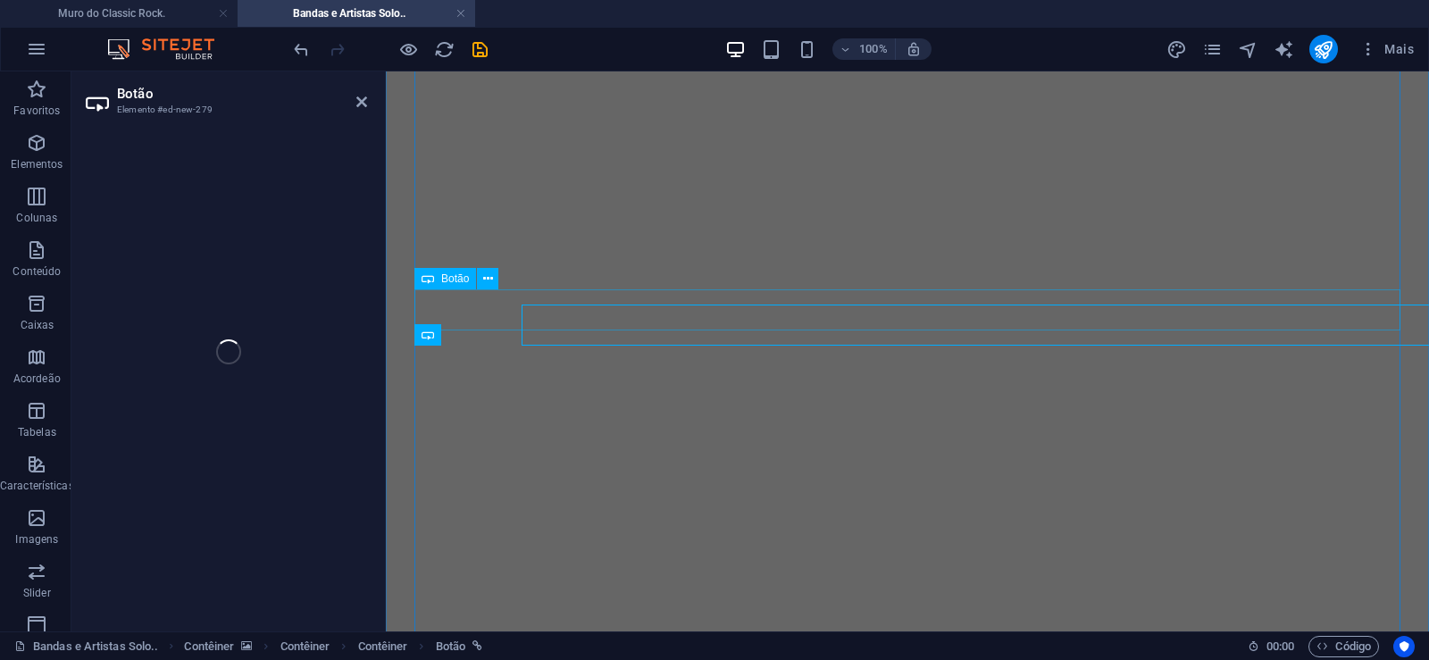
select select "px"
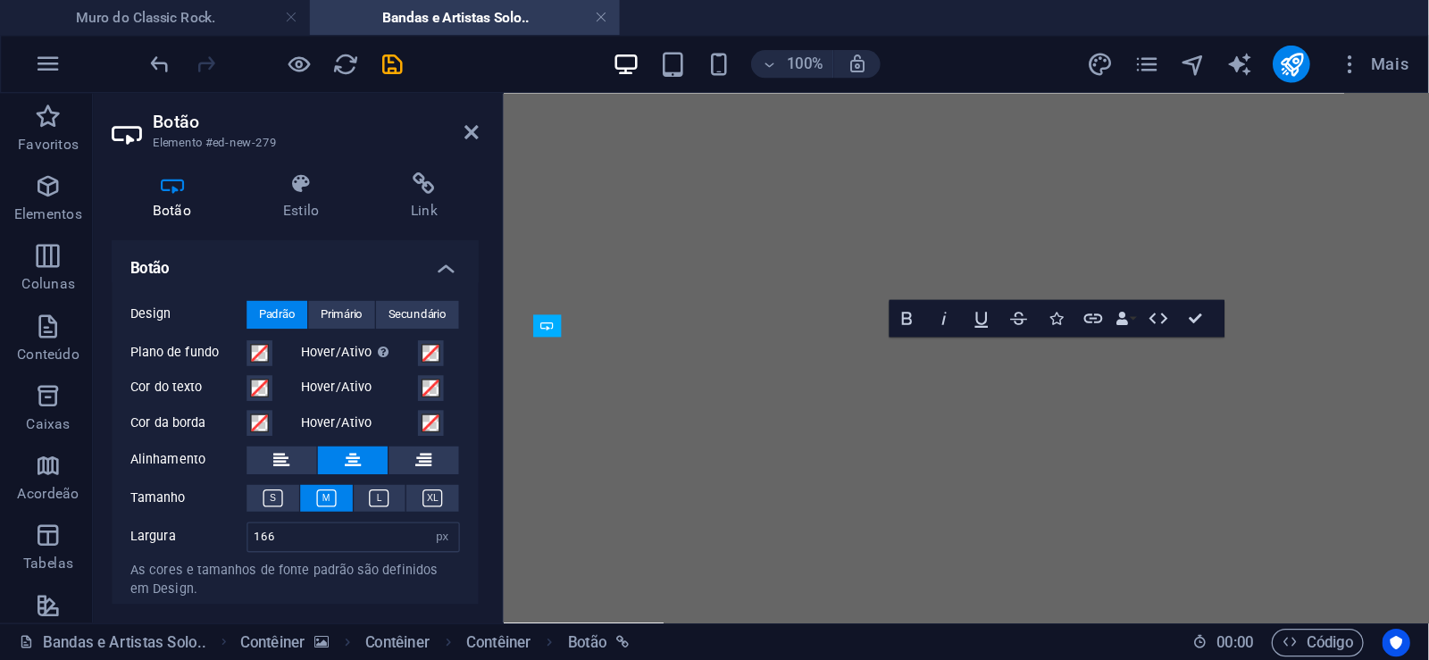
scroll to position [7545, 0]
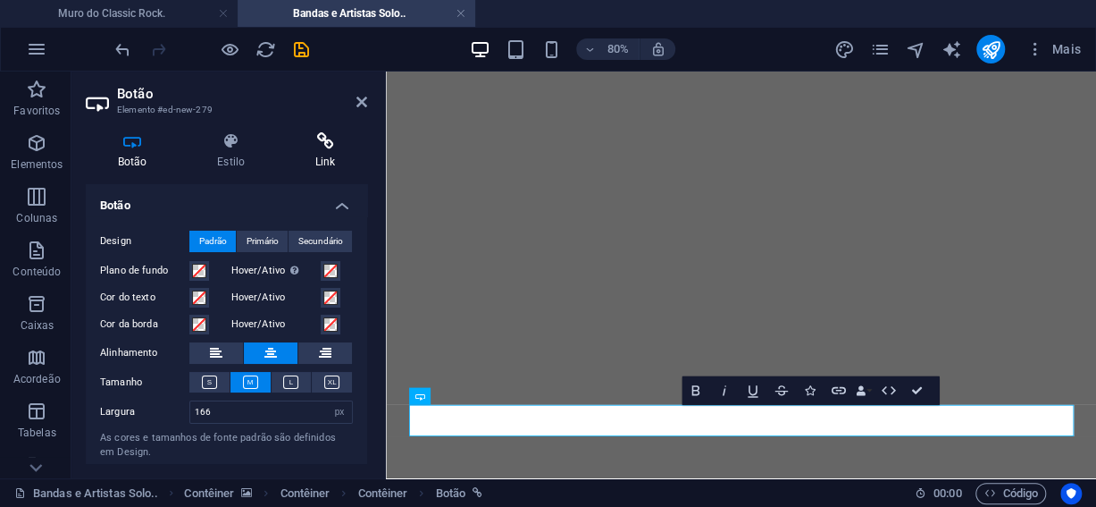
click at [330, 150] on icon at bounding box center [325, 141] width 84 height 18
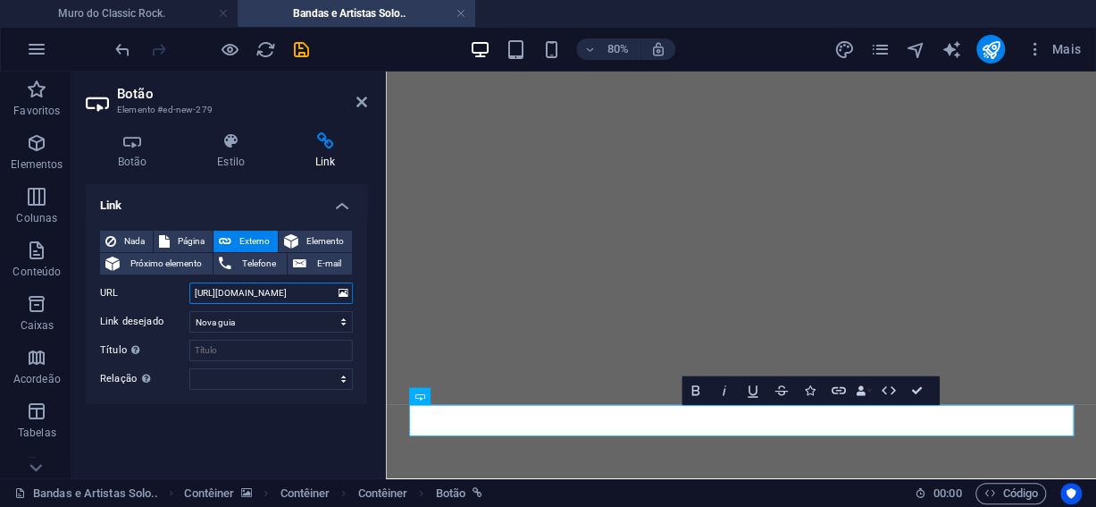
click at [265, 295] on input "[URL][DOMAIN_NAME]" at bounding box center [270, 292] width 163 height 21
drag, startPoint x: 265, startPoint y: 295, endPoint x: 333, endPoint y: 289, distance: 68.1
click at [334, 290] on input "[URL][DOMAIN_NAME]" at bounding box center [270, 292] width 163 height 21
paste input "ed-heat"
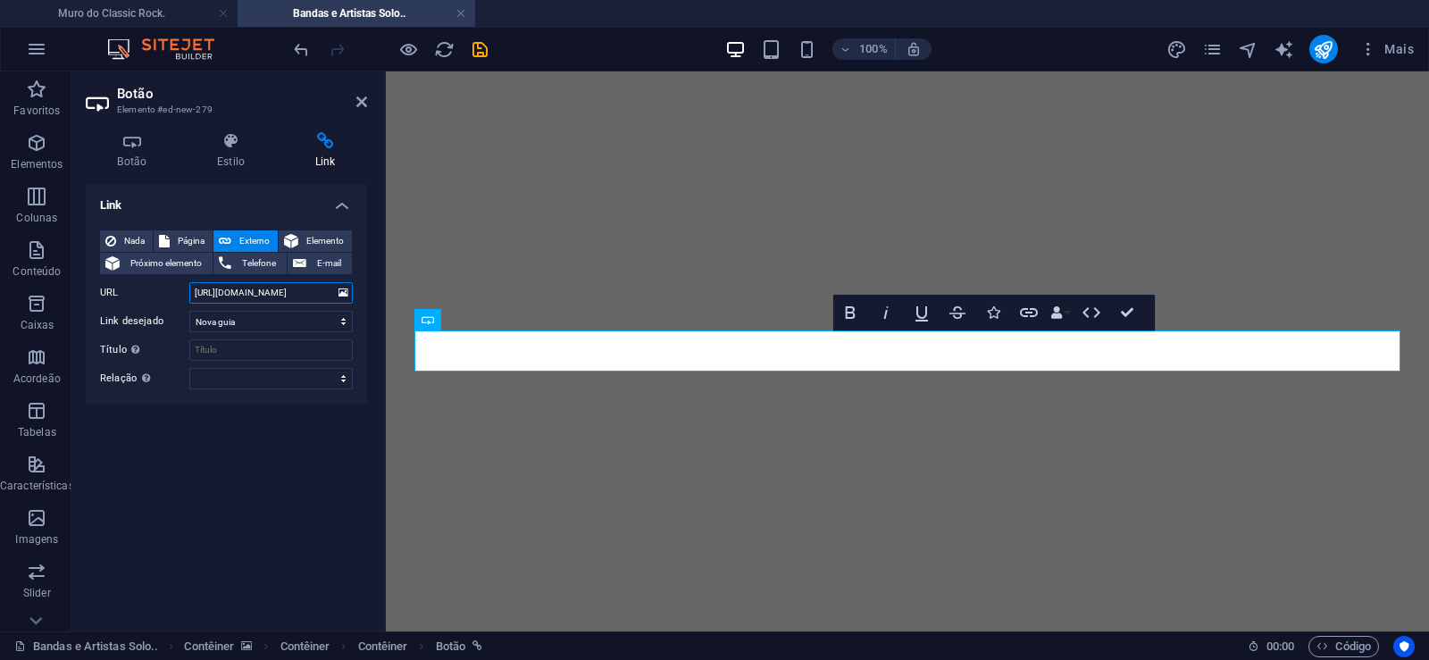
scroll to position [7868, 0]
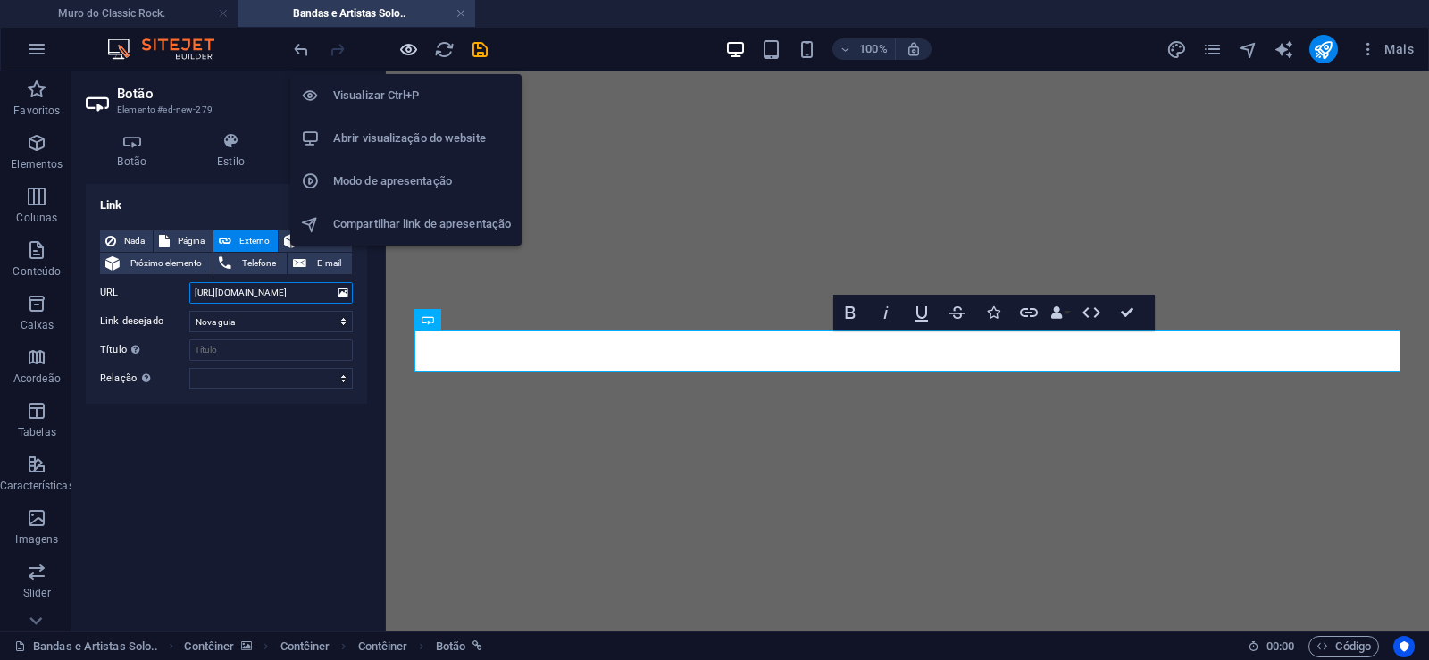
type input "[URL][DOMAIN_NAME]"
click at [403, 50] on icon "button" at bounding box center [408, 49] width 21 height 21
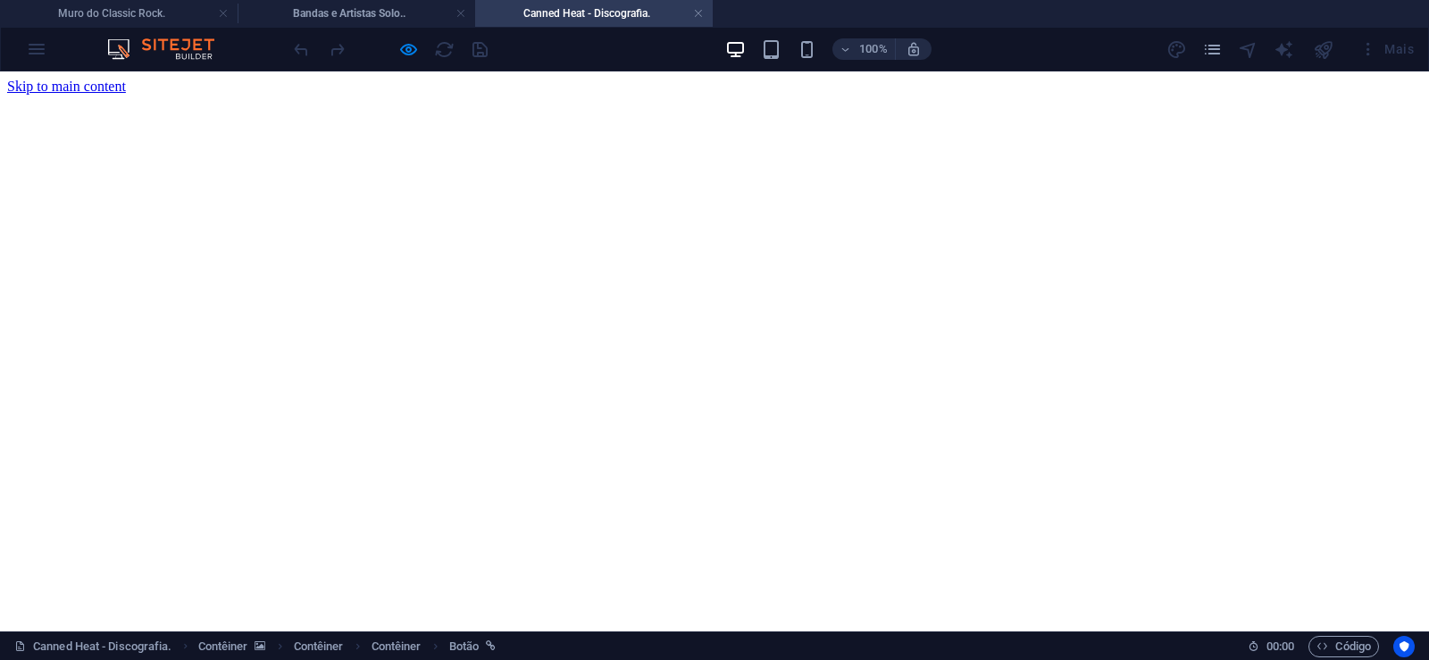
scroll to position [0, 0]
drag, startPoint x: 697, startPoint y: 13, endPoint x: 629, endPoint y: 152, distance: 155.0
click at [697, 13] on link at bounding box center [698, 13] width 11 height 17
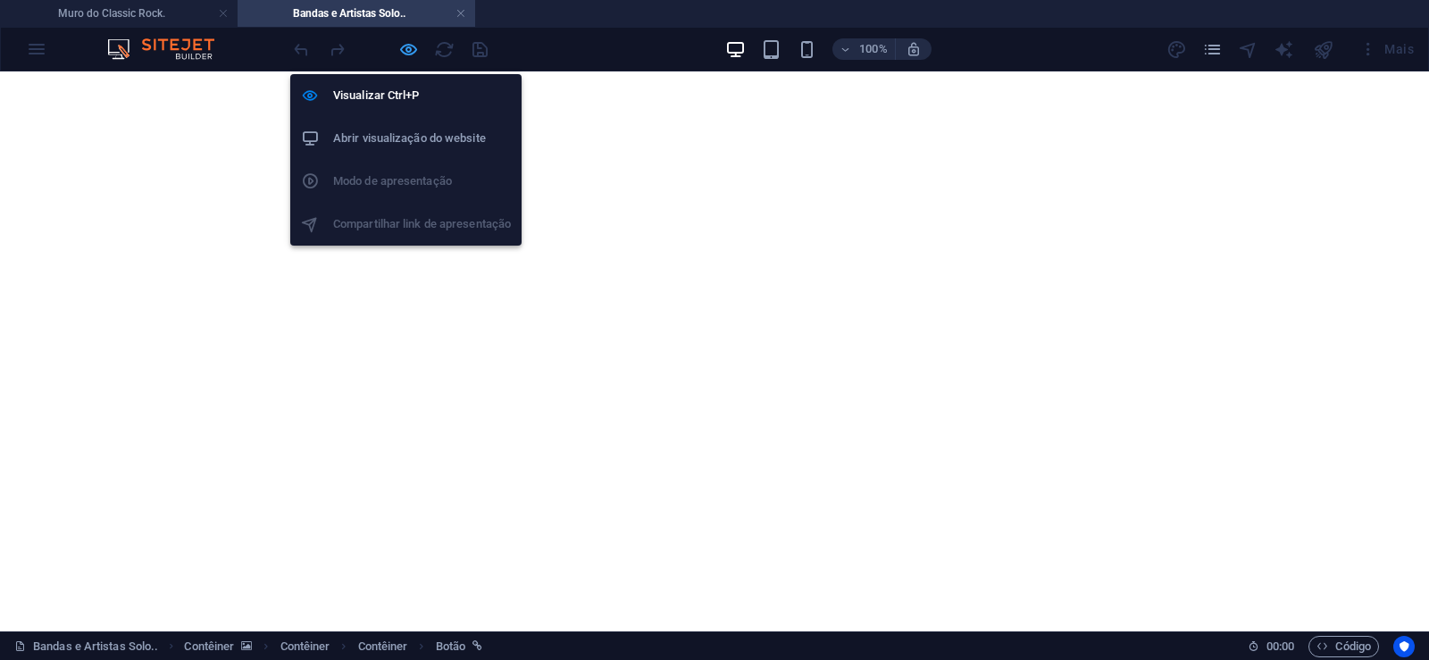
click at [407, 47] on icon "button" at bounding box center [408, 49] width 21 height 21
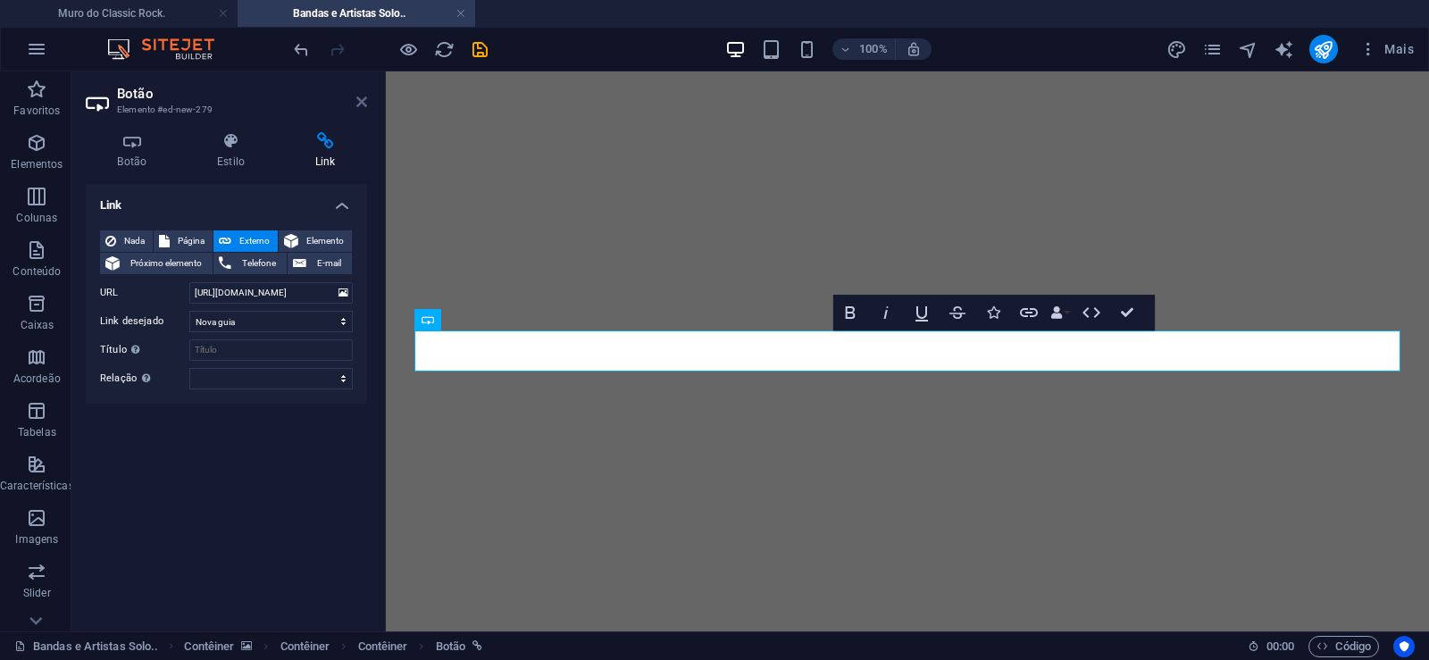
click at [362, 103] on icon at bounding box center [361, 102] width 11 height 14
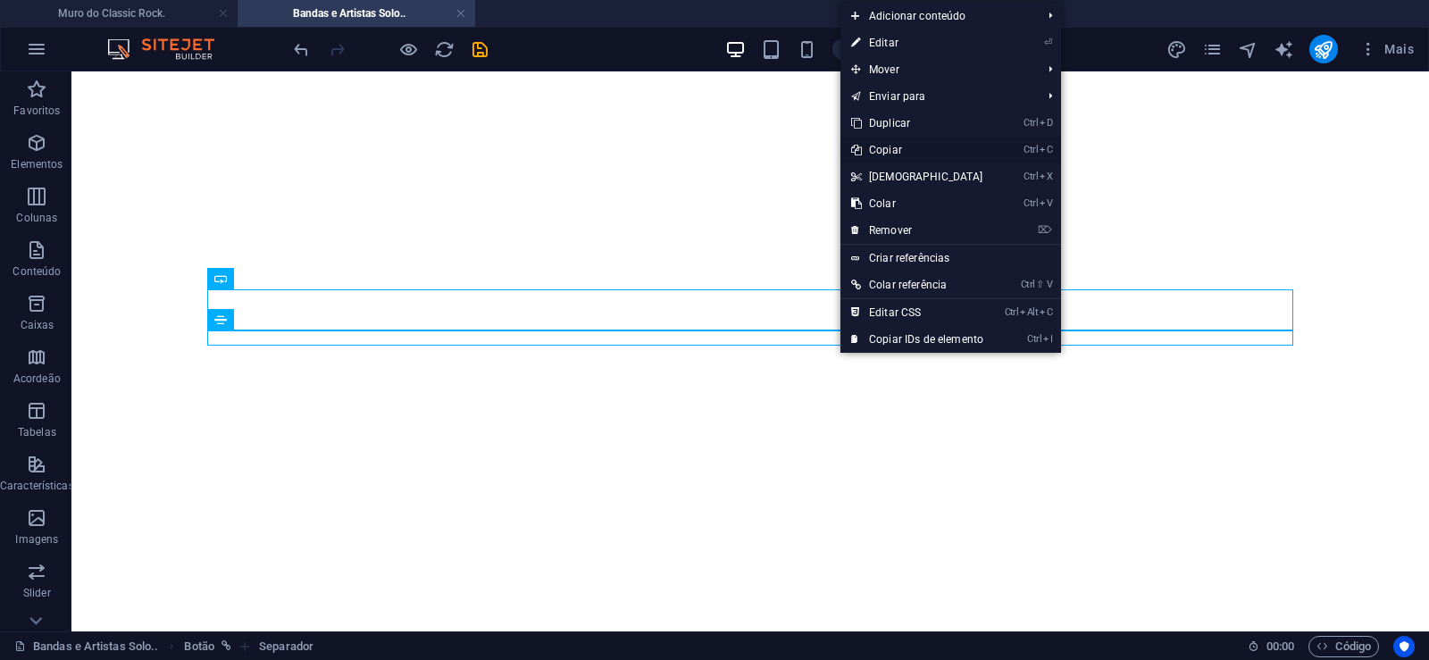
click at [894, 150] on link "Ctrl C Copiar" at bounding box center [918, 150] width 154 height 27
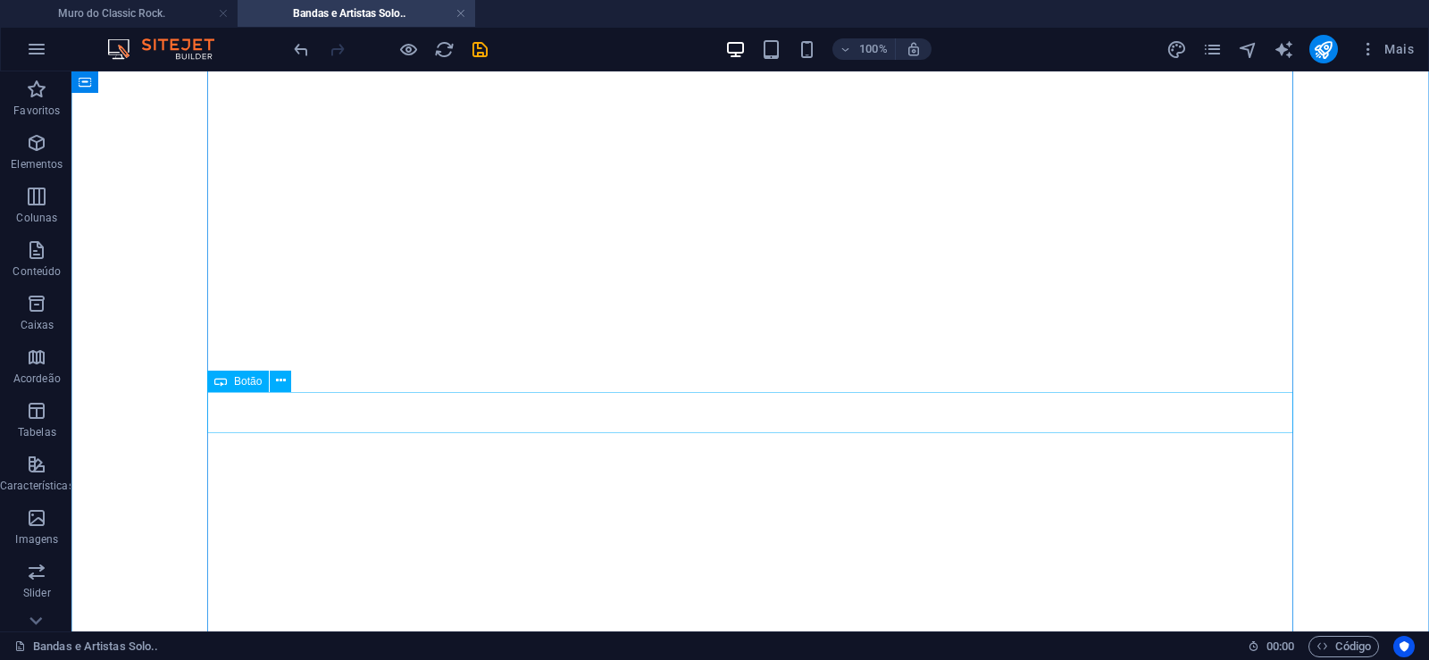
scroll to position [1549, 0]
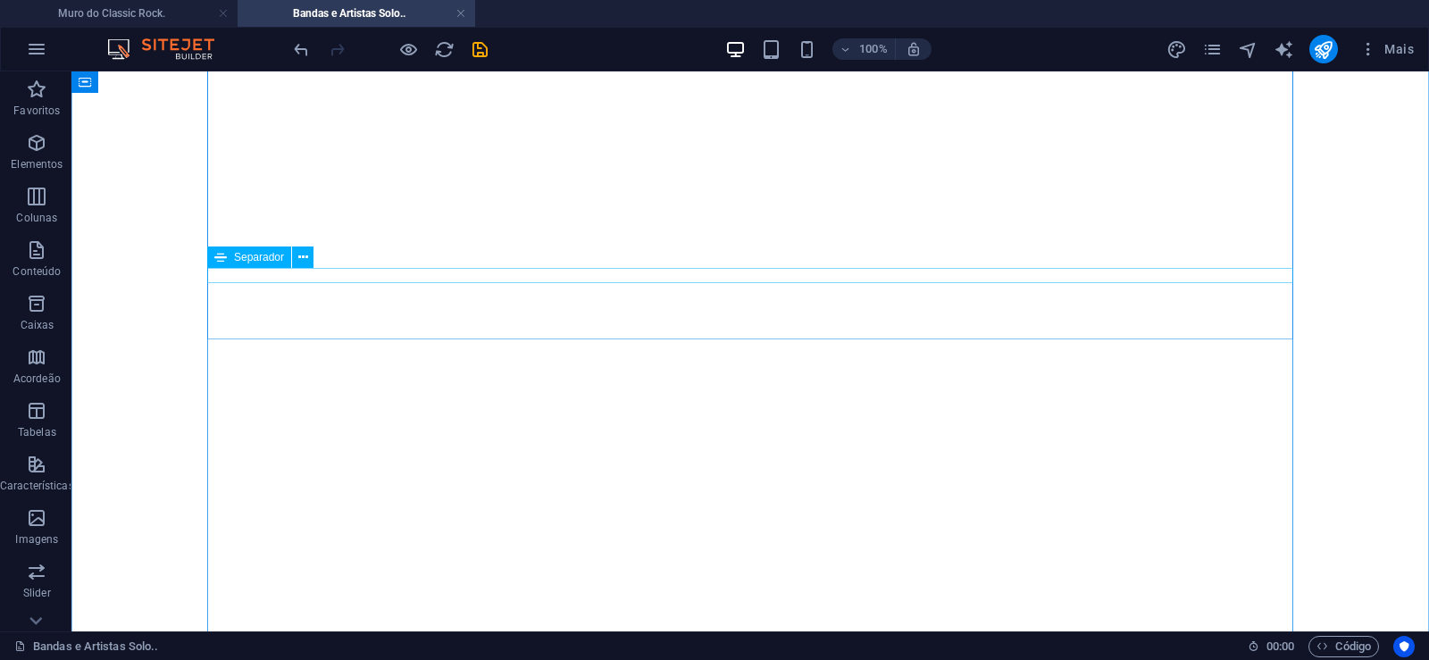
scroll to position [365, 0]
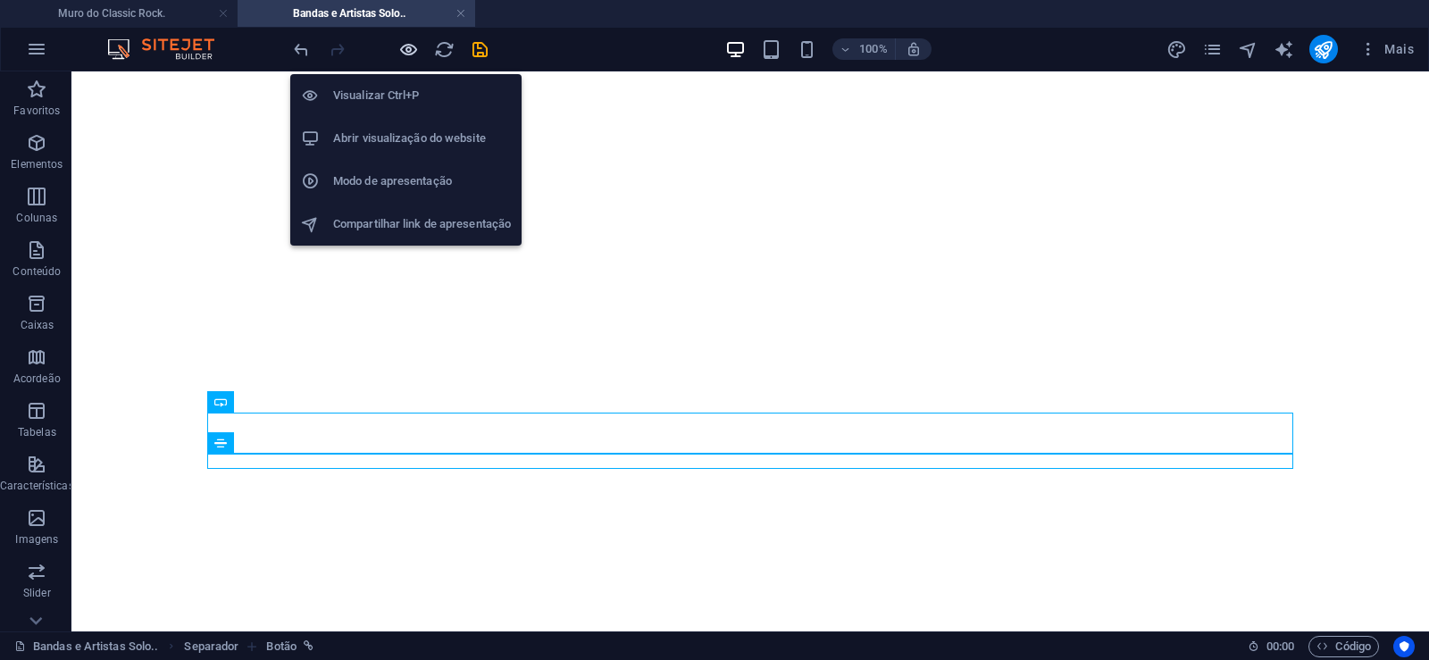
click at [410, 51] on icon "button" at bounding box center [408, 49] width 21 height 21
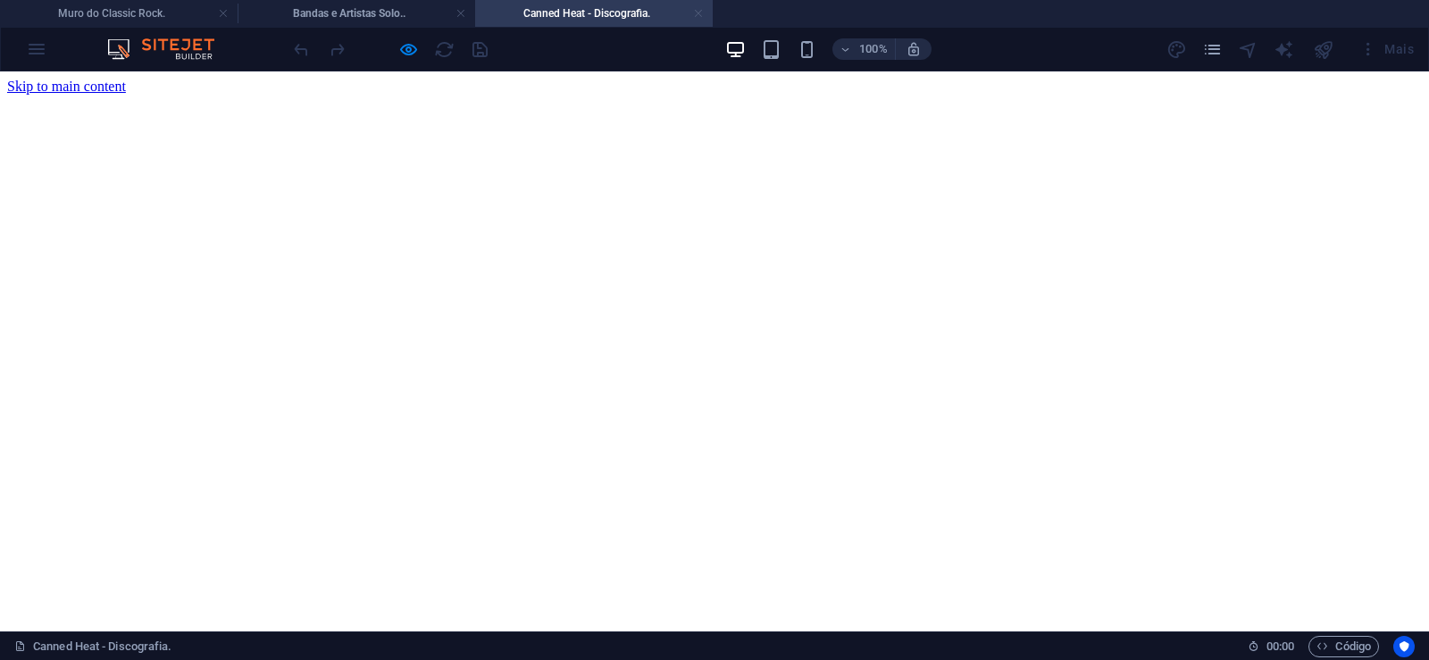
scroll to position [0, 0]
click at [700, 15] on link at bounding box center [698, 13] width 11 height 17
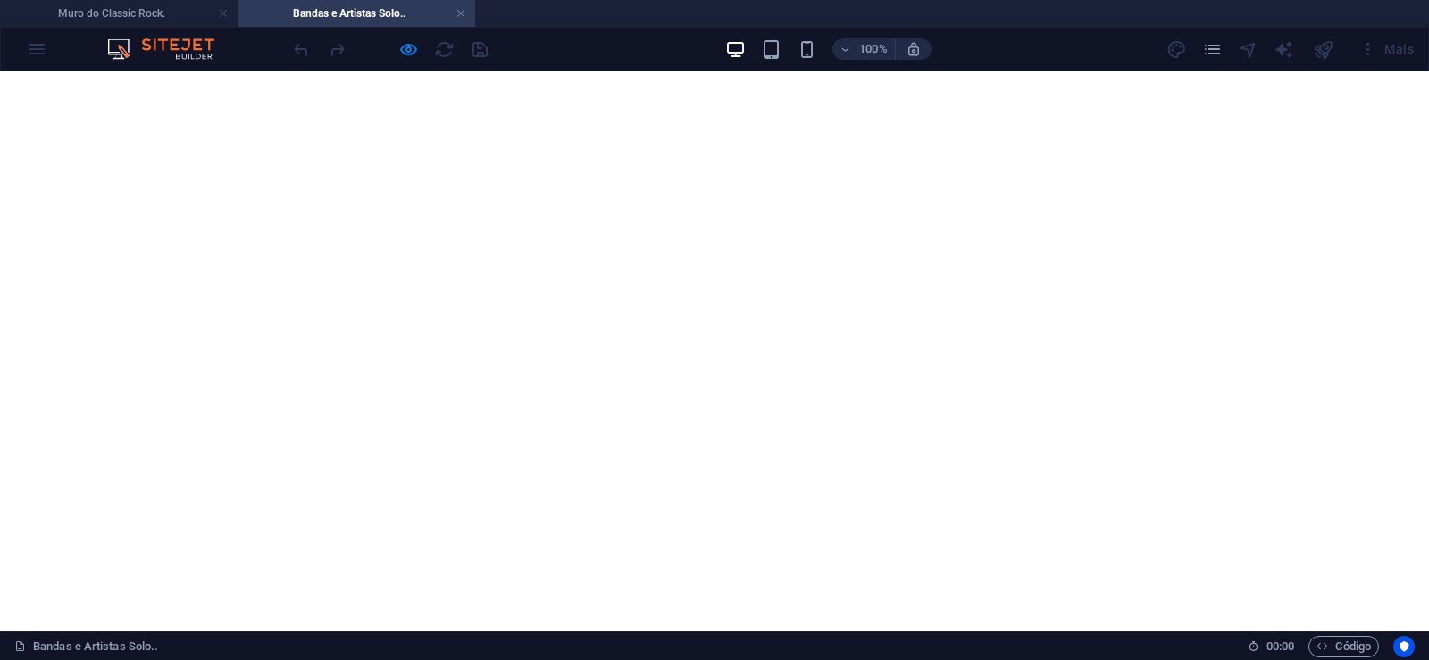
scroll to position [365, 0]
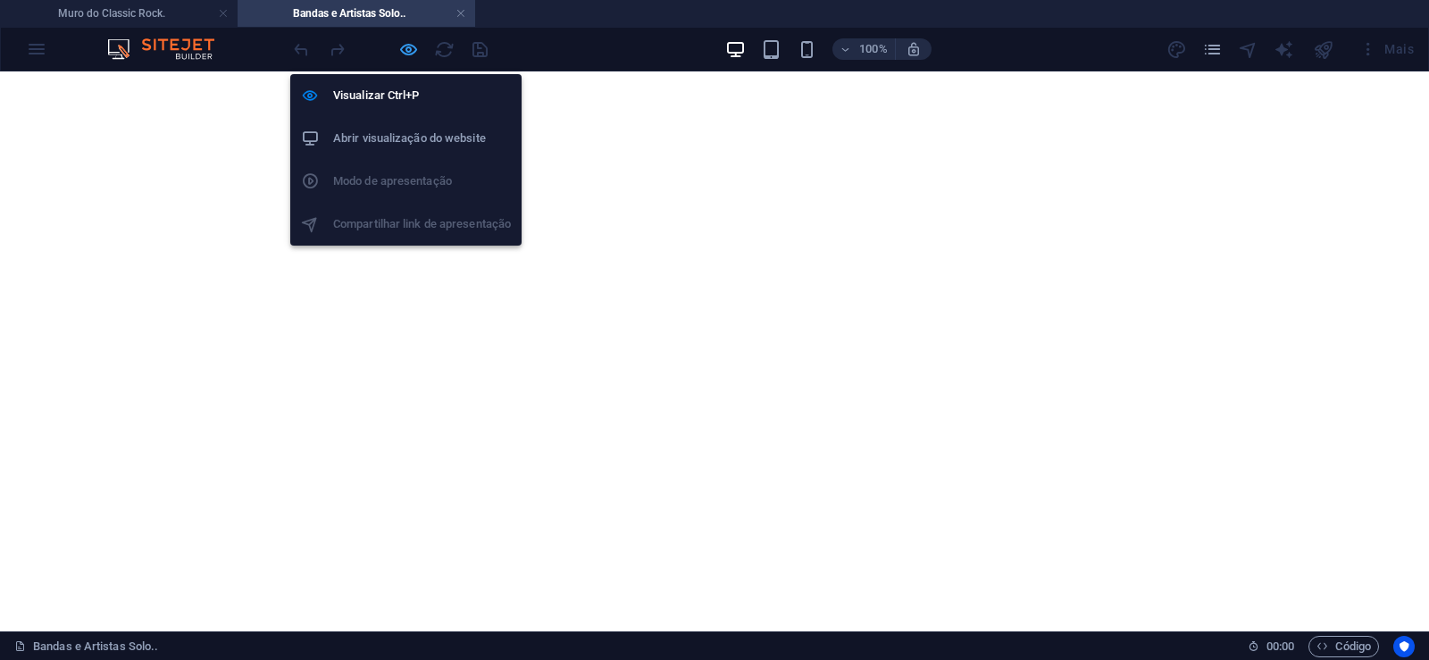
drag, startPoint x: 407, startPoint y: 47, endPoint x: 191, endPoint y: 13, distance: 219.0
click at [407, 47] on icon "button" at bounding box center [408, 49] width 21 height 21
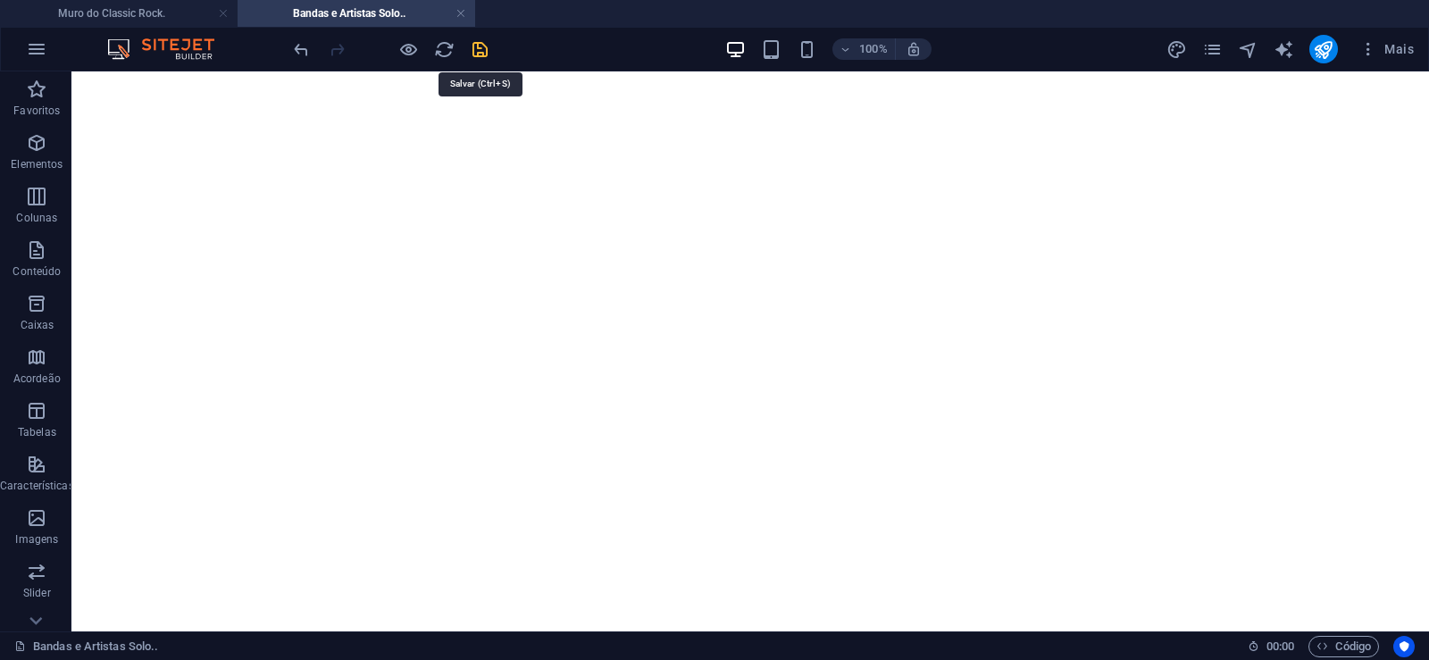
drag, startPoint x: 478, startPoint y: 53, endPoint x: 525, endPoint y: 211, distance: 165.1
click at [478, 53] on icon "save" at bounding box center [480, 49] width 21 height 21
click at [1327, 53] on icon "publish" at bounding box center [1323, 49] width 21 height 21
